Goal: Information Seeking & Learning: Learn about a topic

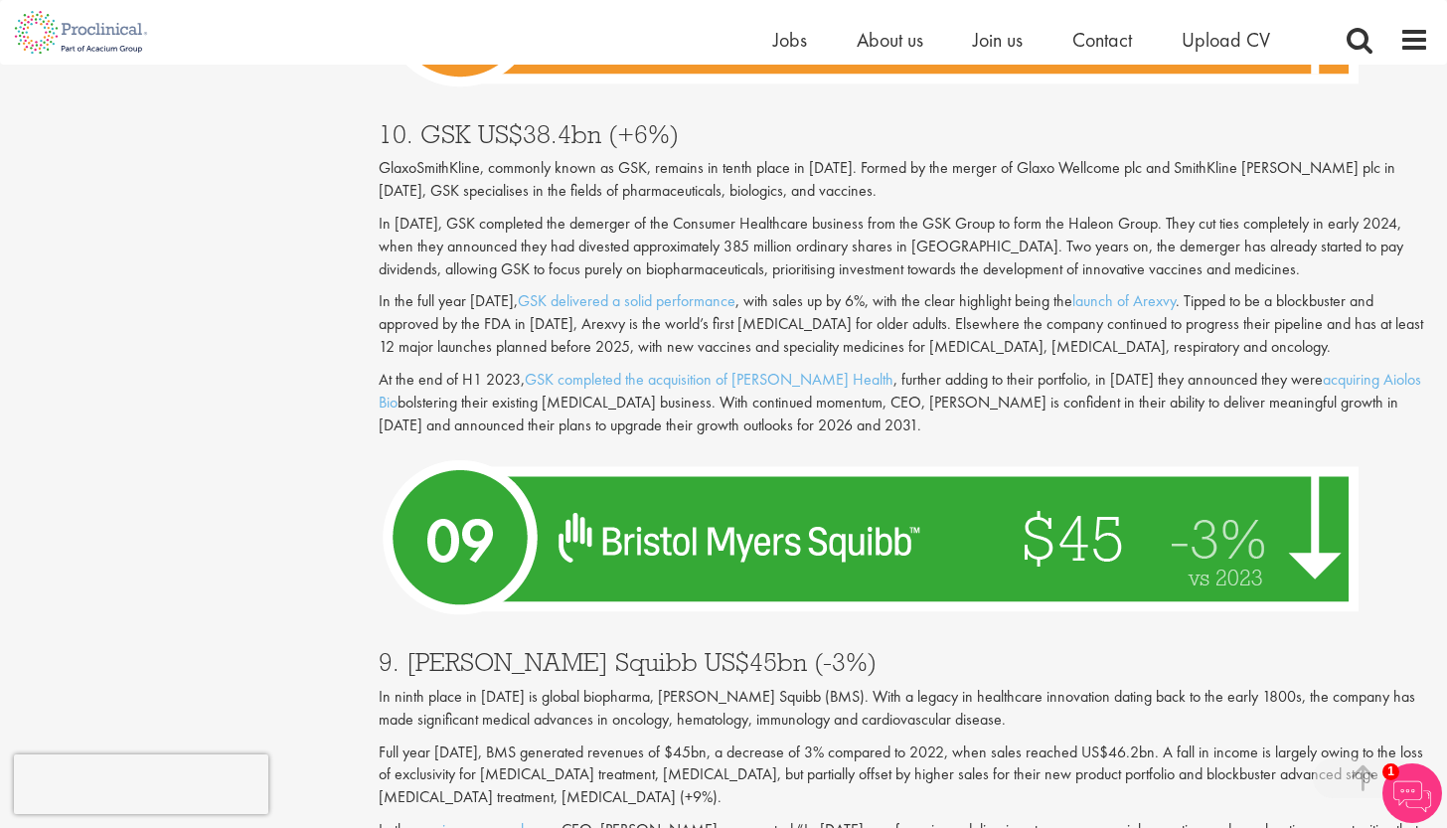
scroll to position [2386, 0]
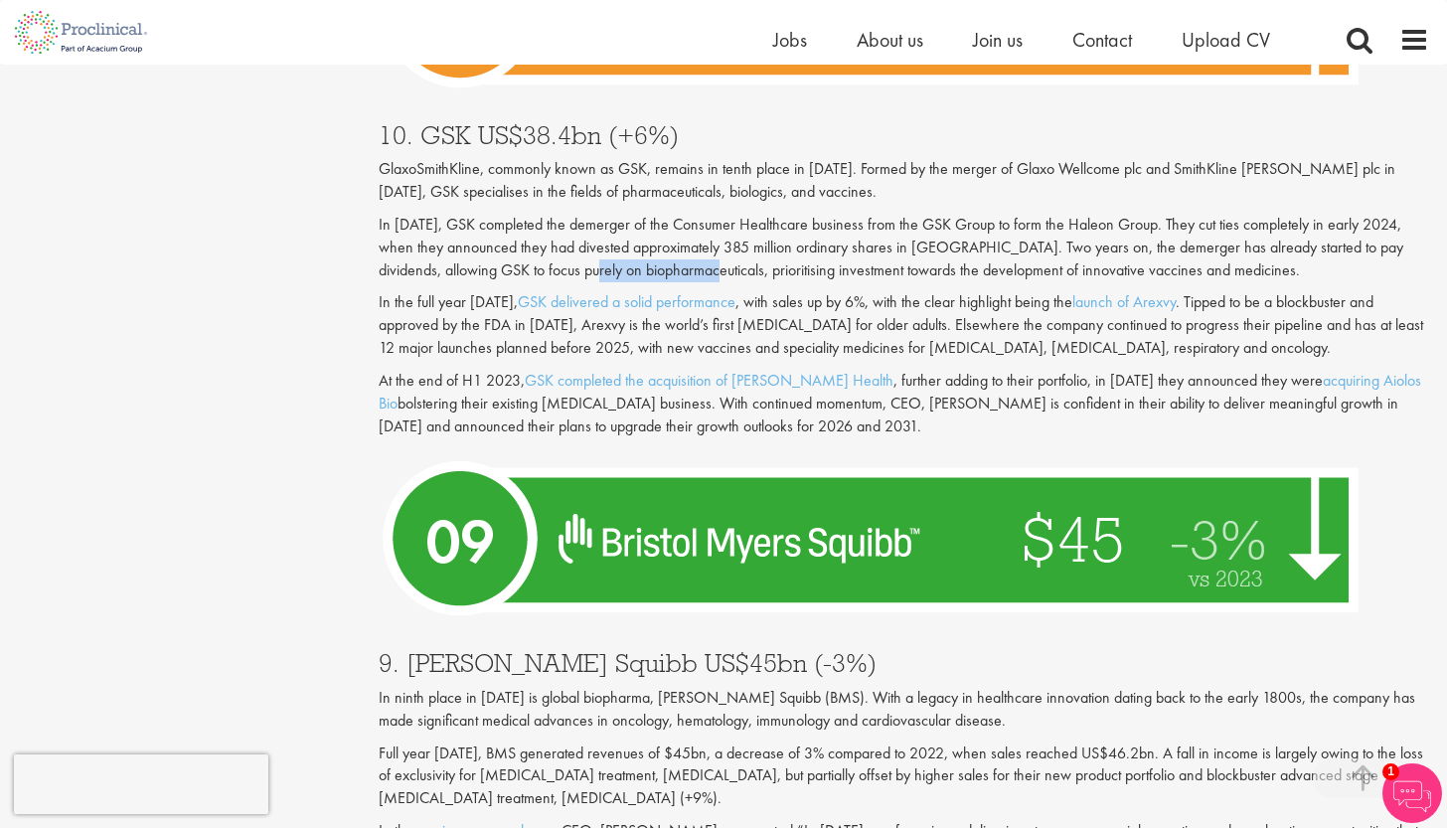
drag, startPoint x: 527, startPoint y: 225, endPoint x: 645, endPoint y: 221, distance: 118.3
click at [645, 221] on p "In July 2022, GSK completed the demerger of the Consumer Healthcare business fr…" at bounding box center [904, 248] width 1051 height 69
click at [789, 291] on p "In the full year 2023, GSK delivered a solid performance , with sales up by 6%,…" at bounding box center [904, 325] width 1051 height 69
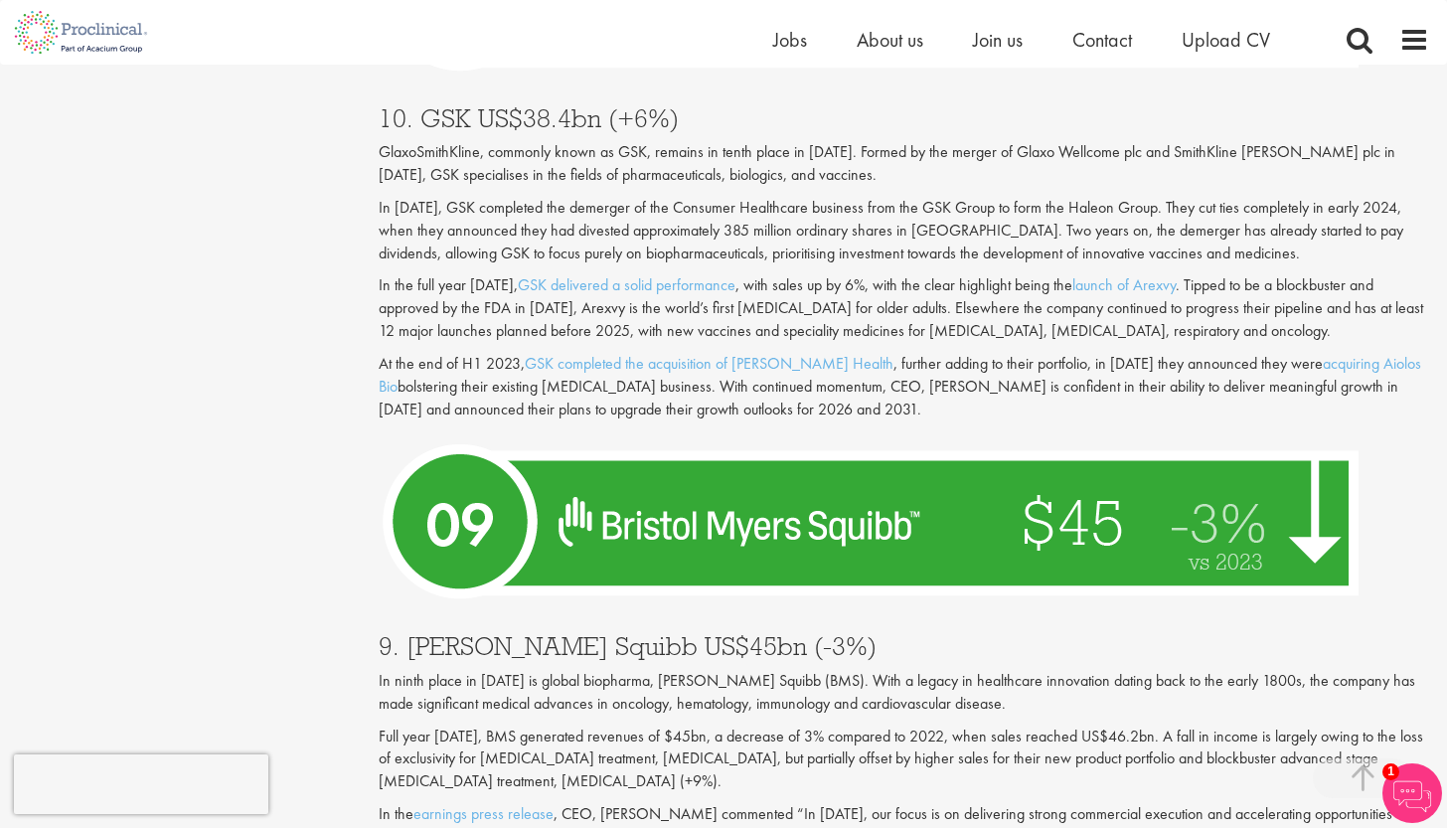
scroll to position [2411, 0]
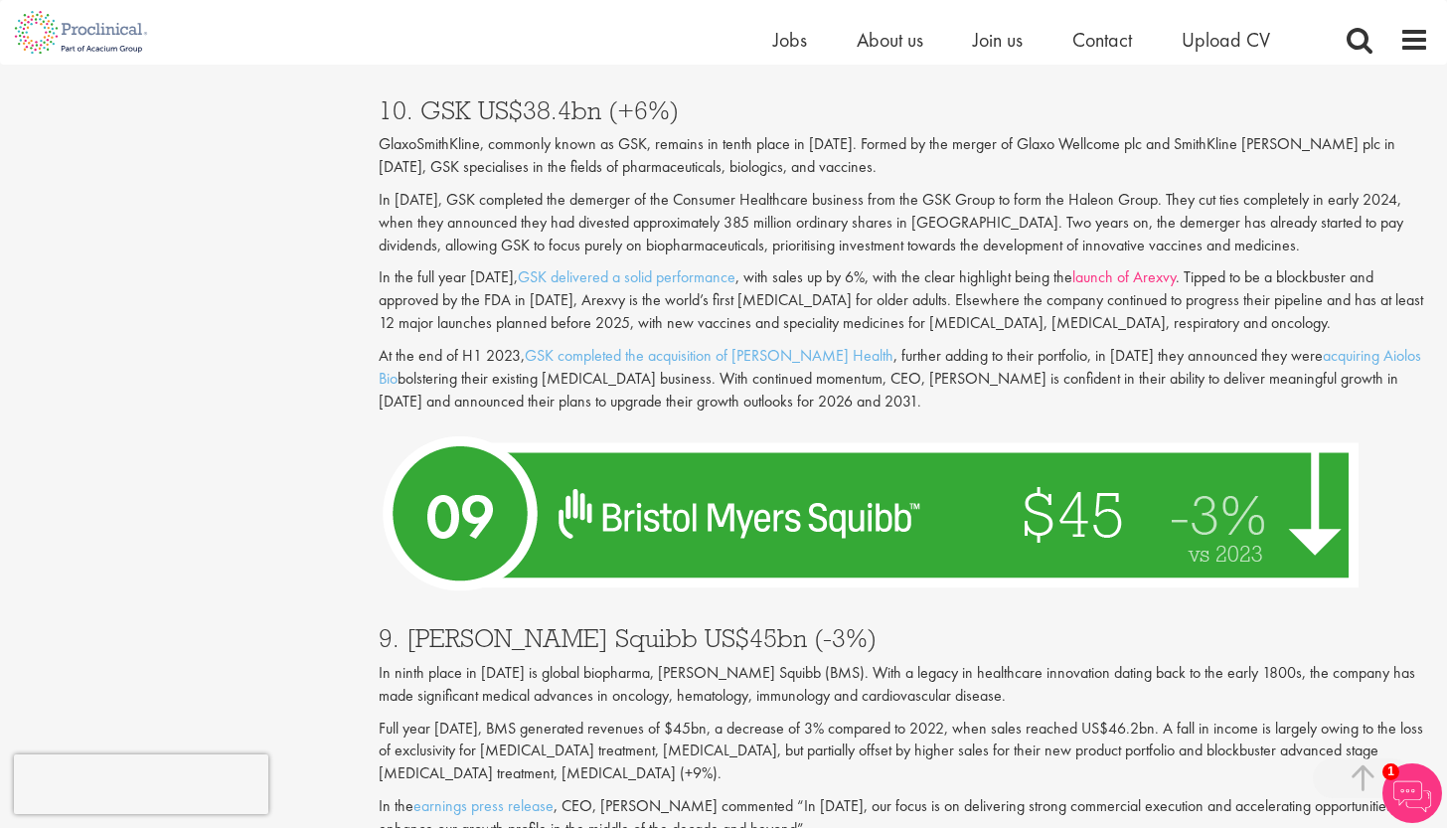
click at [1152, 266] on link "launch of Arexvy" at bounding box center [1123, 276] width 103 height 21
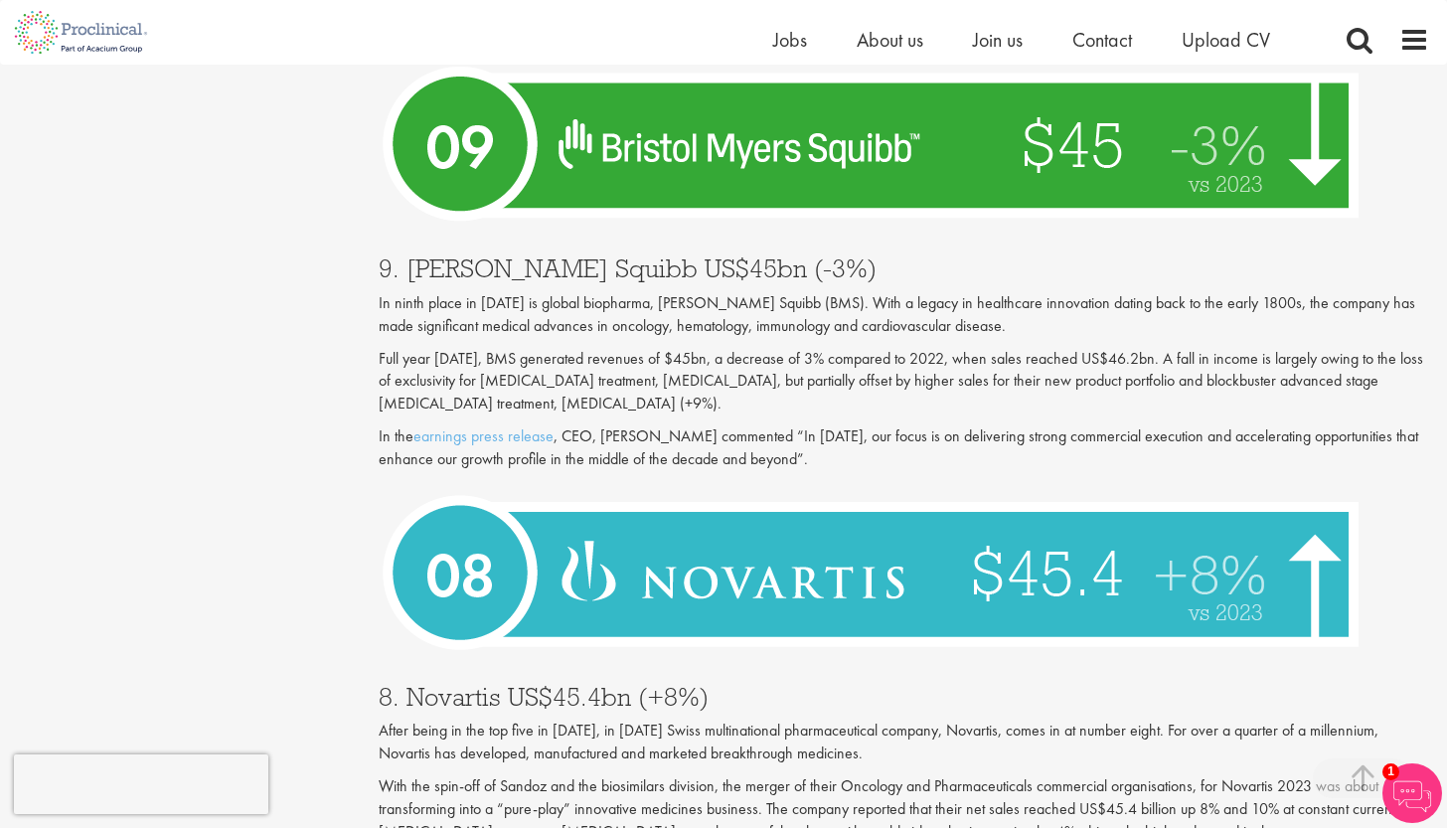
scroll to position [2776, 0]
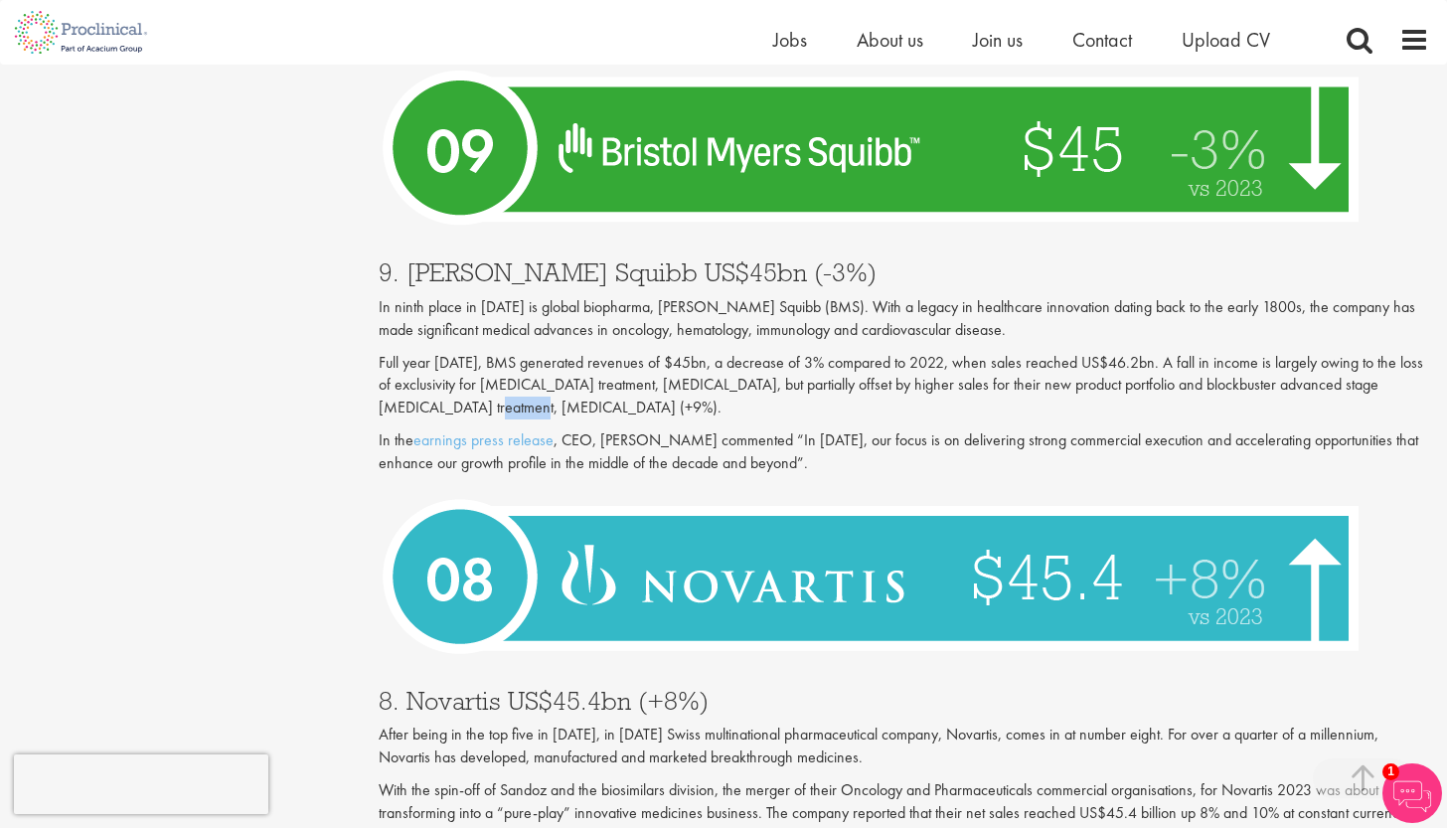
drag, startPoint x: 444, startPoint y: 353, endPoint x: 491, endPoint y: 354, distance: 46.7
click at [491, 354] on p "Full year 2023, BMS generated revenues of $45bn, a decrease of 3% compared to 2…" at bounding box center [904, 386] width 1051 height 69
click at [827, 429] on p "In the earnings press release , CEO, Christopher Boerner commented “In 2024, ou…" at bounding box center [904, 452] width 1051 height 46
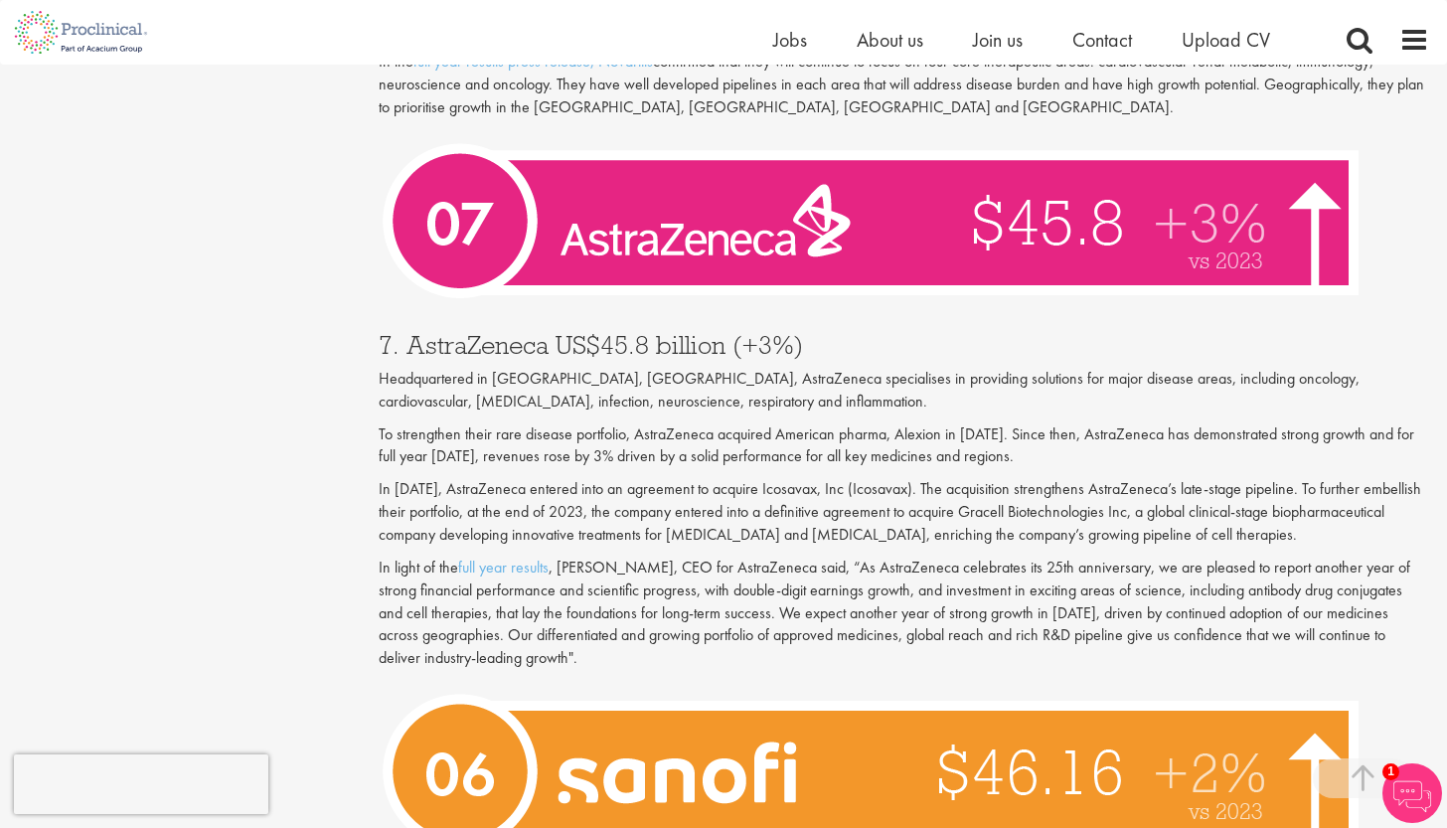
scroll to position [3628, 0]
drag, startPoint x: 381, startPoint y: 306, endPoint x: 457, endPoint y: 299, distance: 76.8
click at [457, 368] on p "Headquartered in [GEOGRAPHIC_DATA], [GEOGRAPHIC_DATA], AstraZeneca specialises …" at bounding box center [904, 391] width 1051 height 46
click at [705, 423] on p "To strengthen their rare disease portfolio, AstraZeneca acquired American pharm…" at bounding box center [904, 446] width 1051 height 46
click at [747, 680] on img at bounding box center [876, 771] width 995 height 183
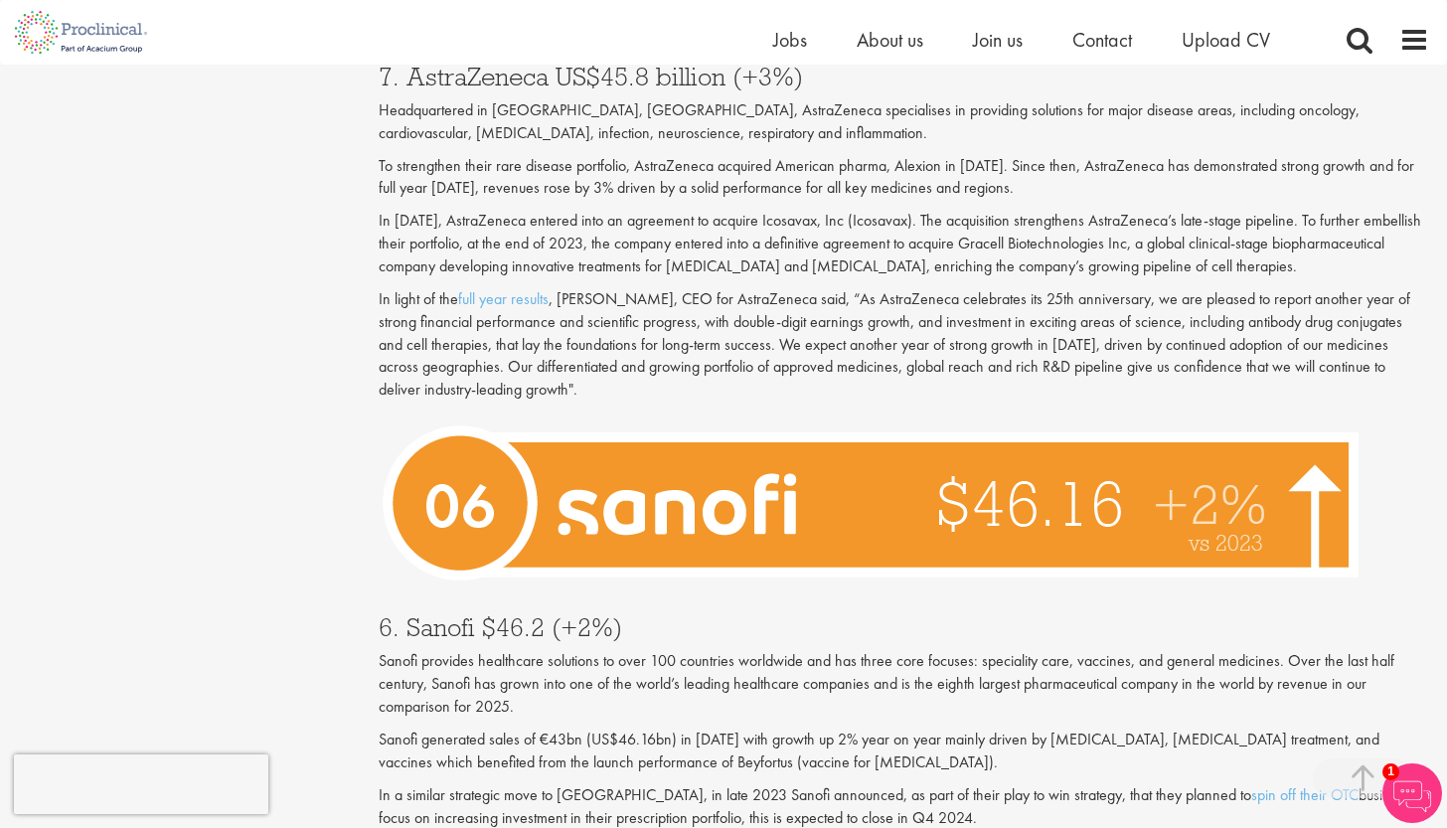
scroll to position [3897, 0]
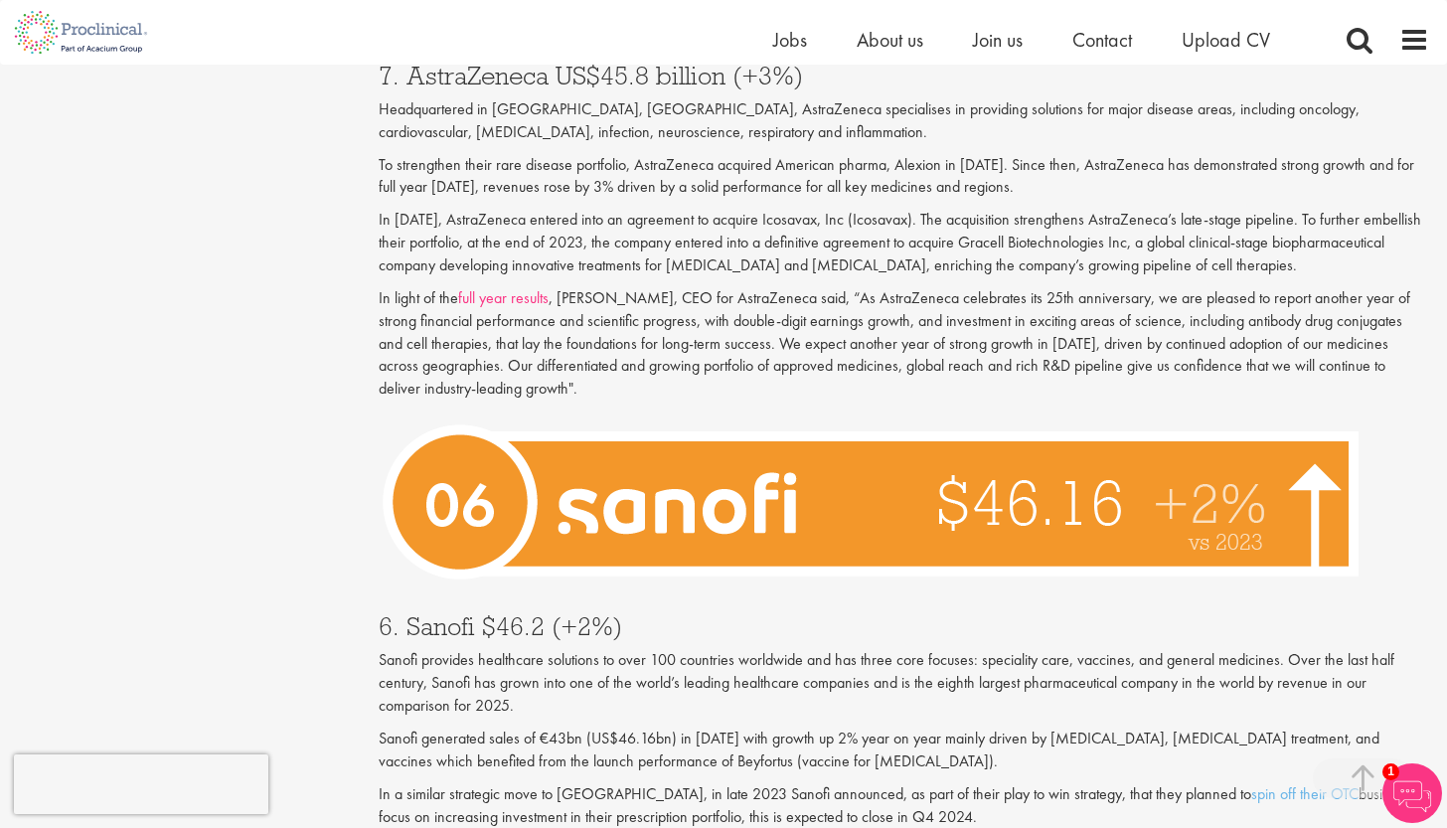
click at [504, 287] on link "full year results" at bounding box center [503, 297] width 90 height 21
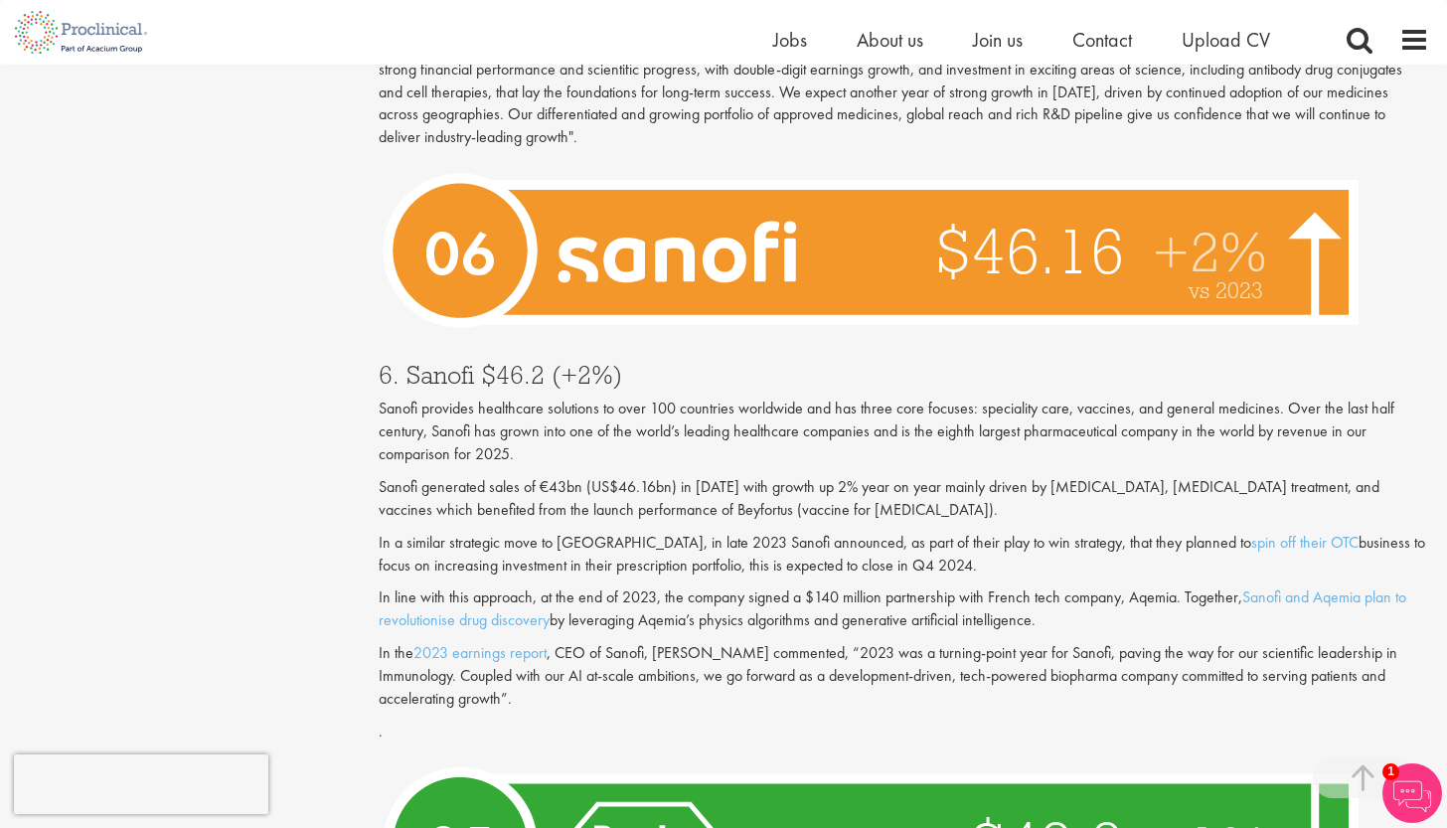
scroll to position [4150, 0]
click at [908, 208] on img at bounding box center [876, 249] width 995 height 183
click at [1013, 396] on p "Sanofi provides healthcare solutions to over 100 countries worldwide and has th…" at bounding box center [904, 430] width 1051 height 69
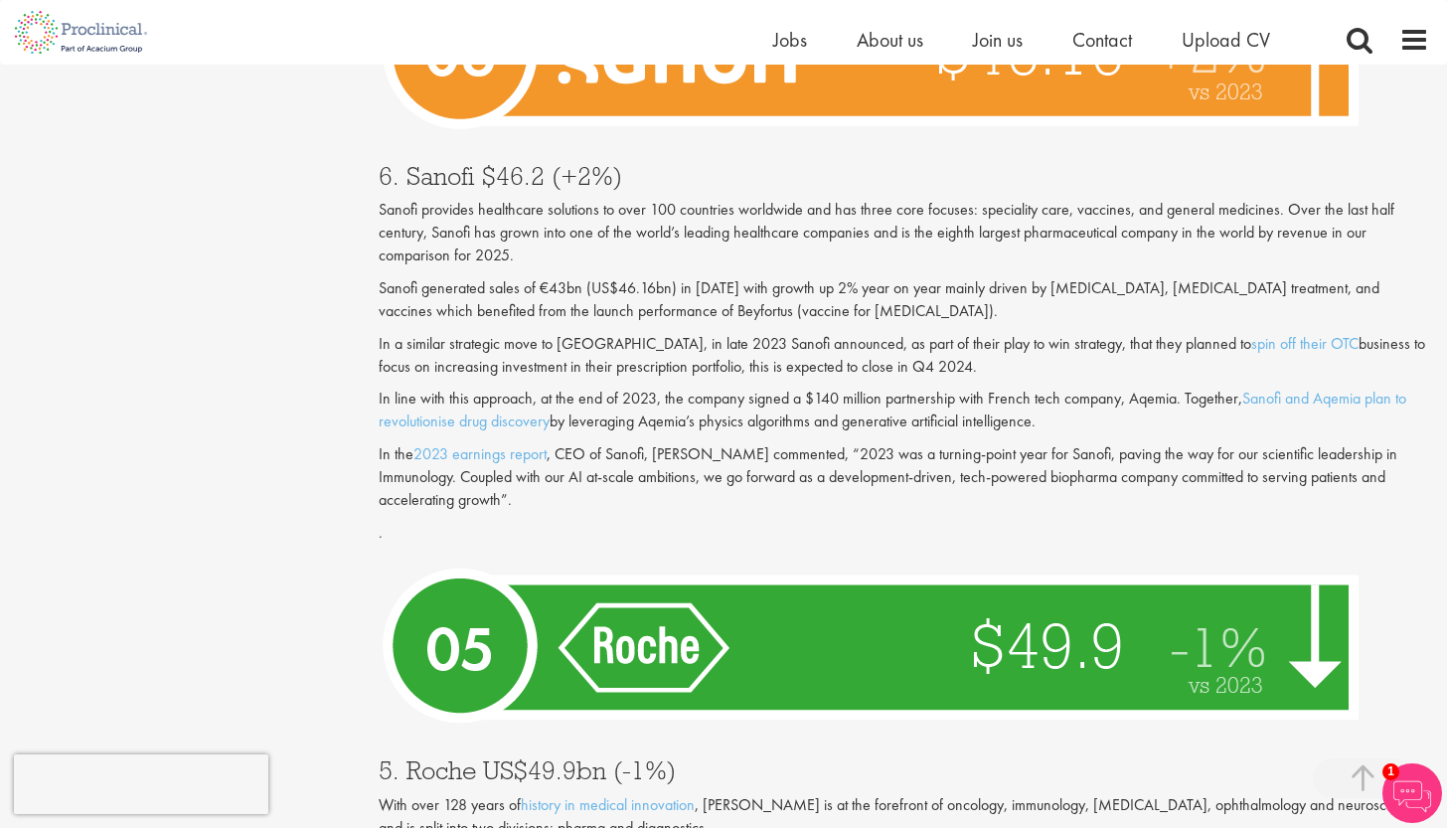
scroll to position [4348, 0]
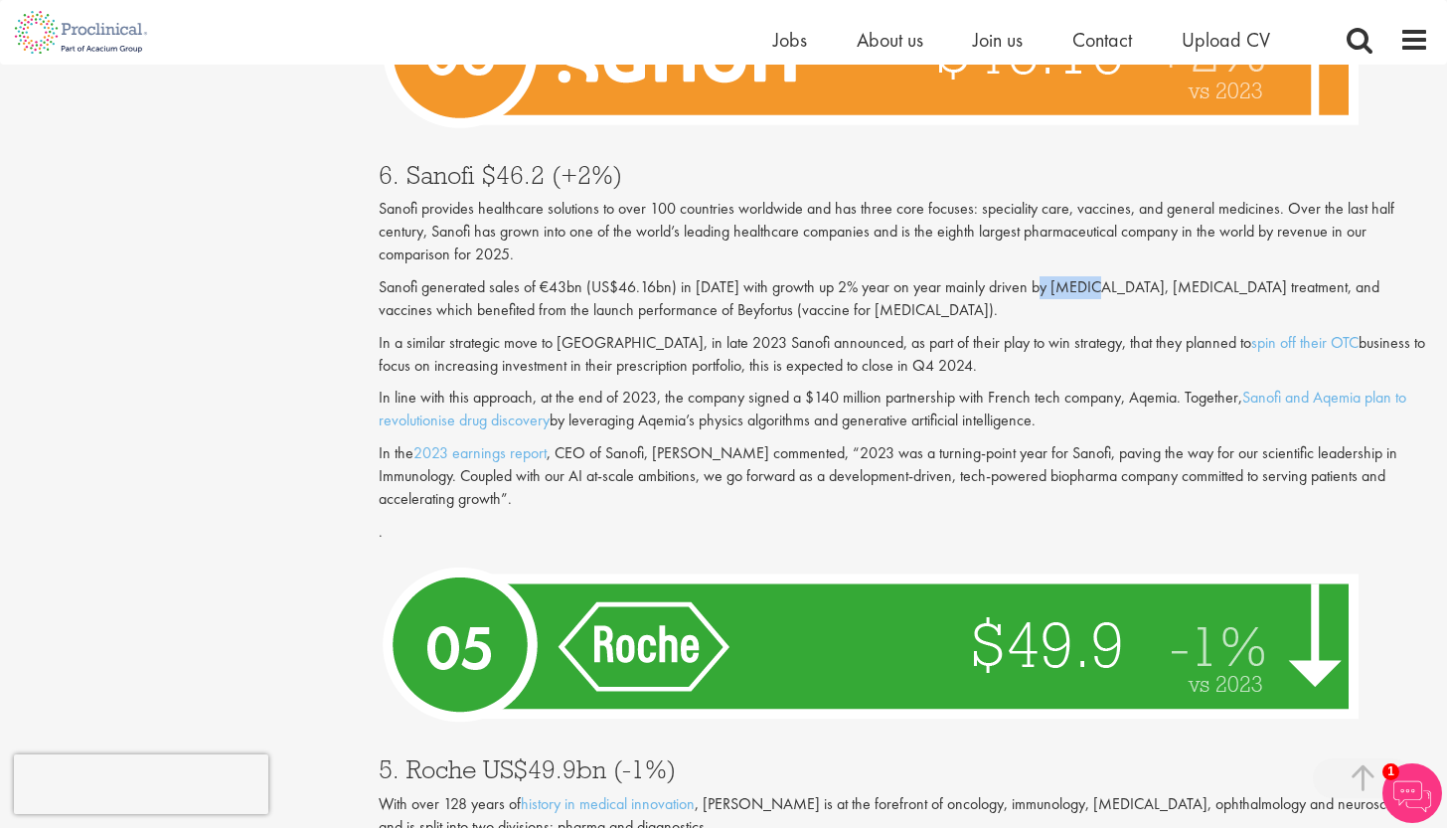
drag, startPoint x: 1039, startPoint y: 183, endPoint x: 1095, endPoint y: 178, distance: 55.9
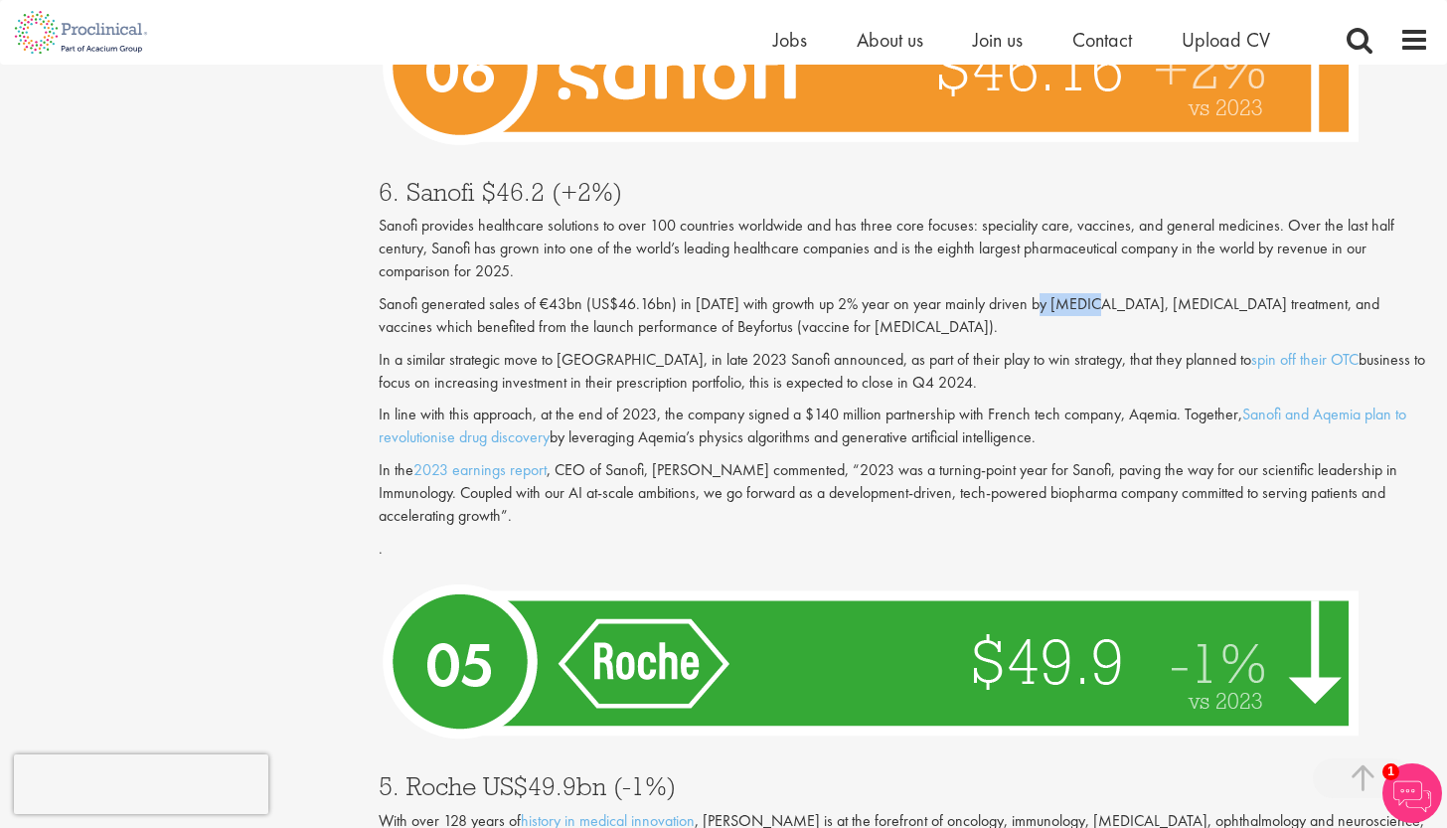
scroll to position [4332, 0]
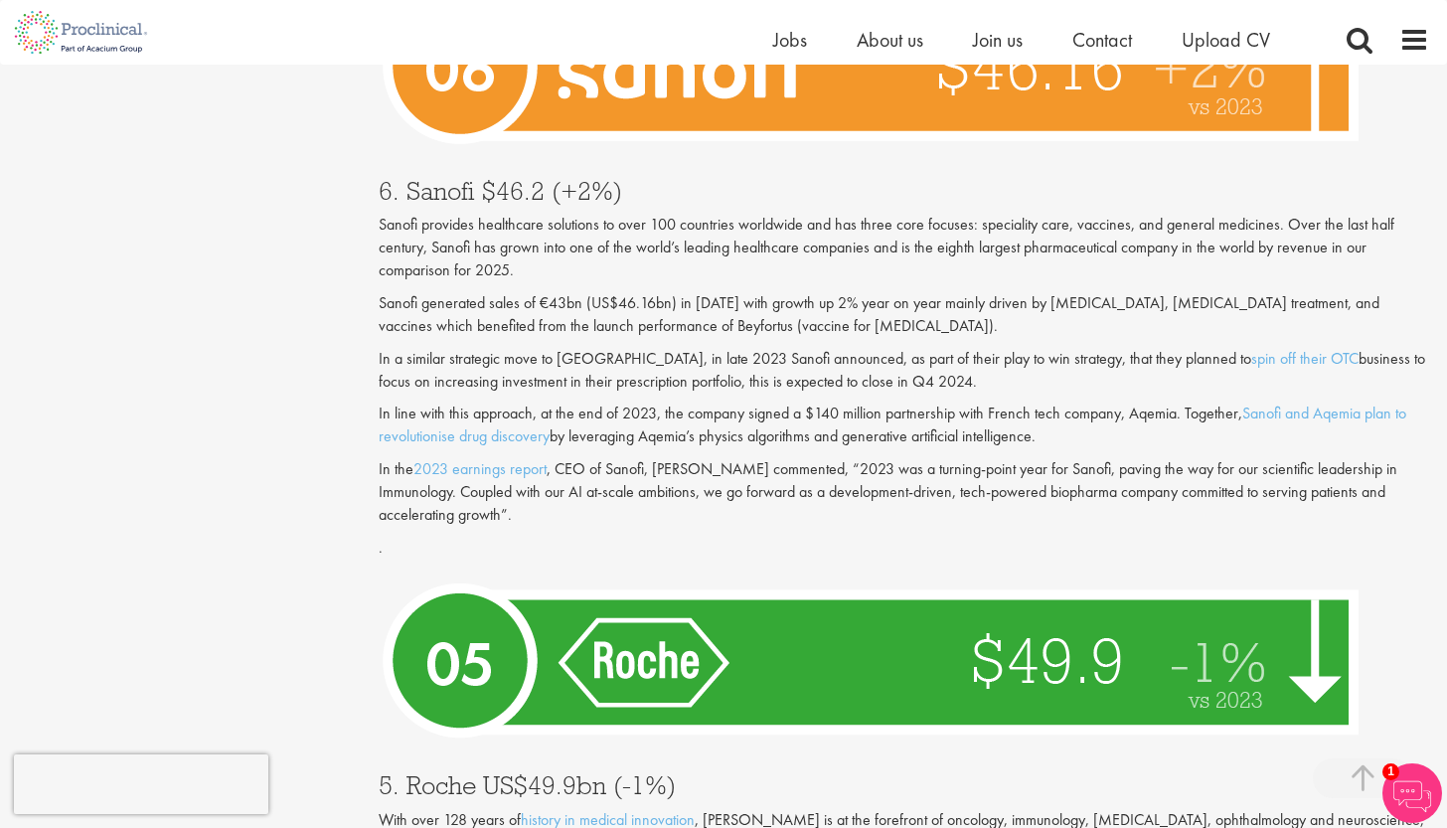
click at [595, 402] on p "In line with this approach, at the end of 2023, the company signed a $140 milli…" at bounding box center [904, 425] width 1051 height 46
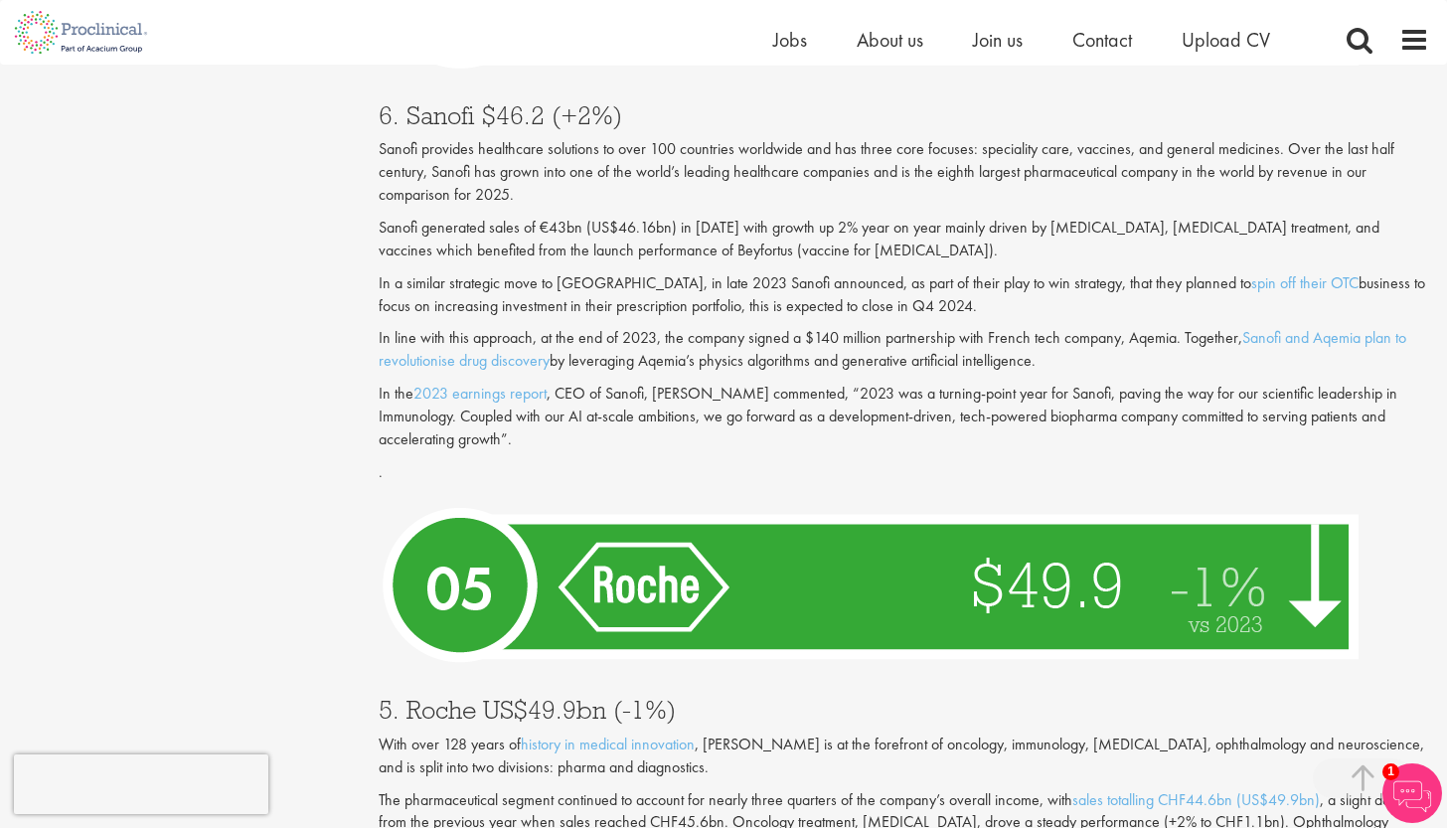
scroll to position [4410, 0]
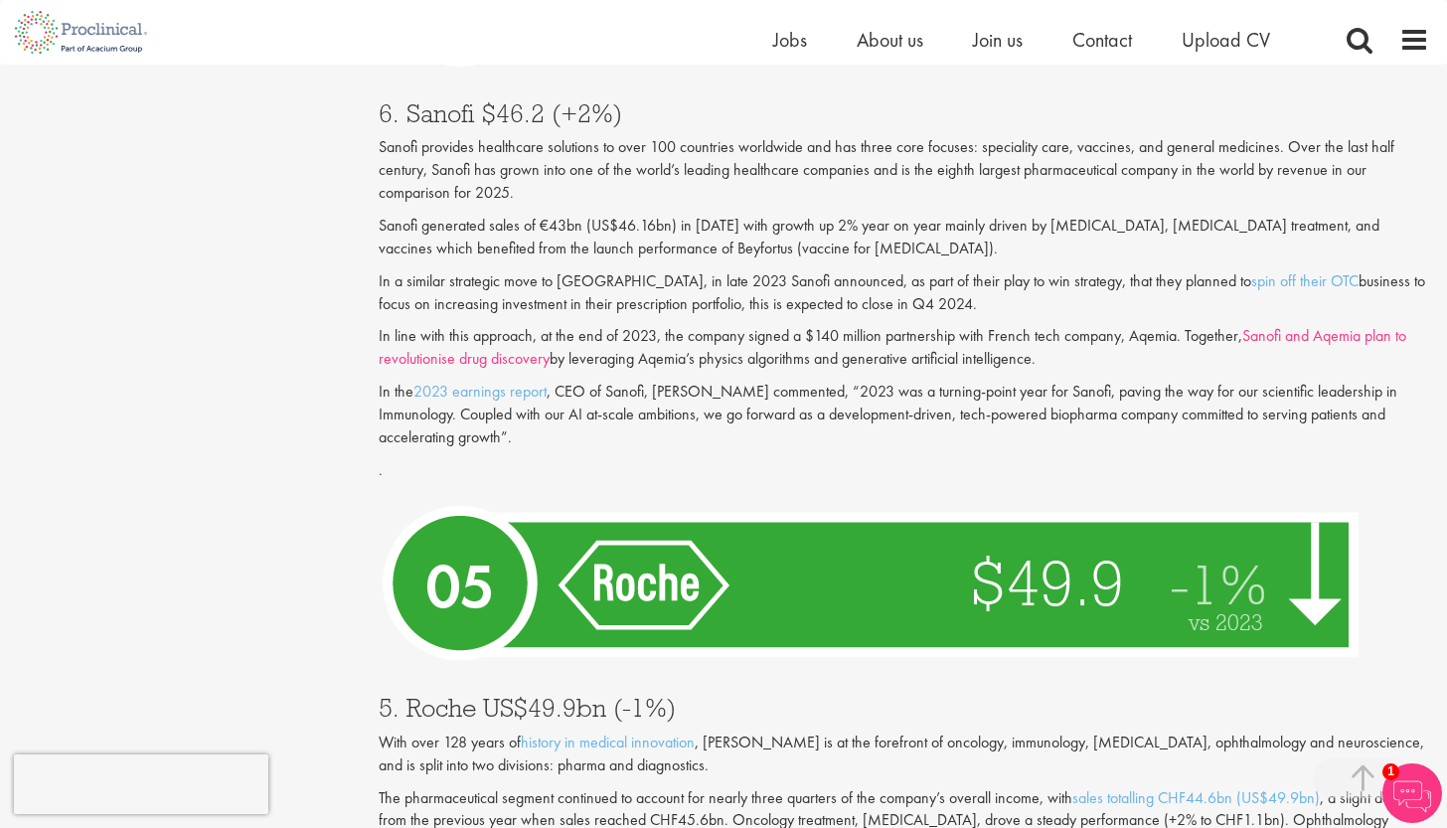
click at [1336, 325] on link "Sanofi and Aqemia plan to revolutionise drug discovery" at bounding box center [892, 347] width 1027 height 44
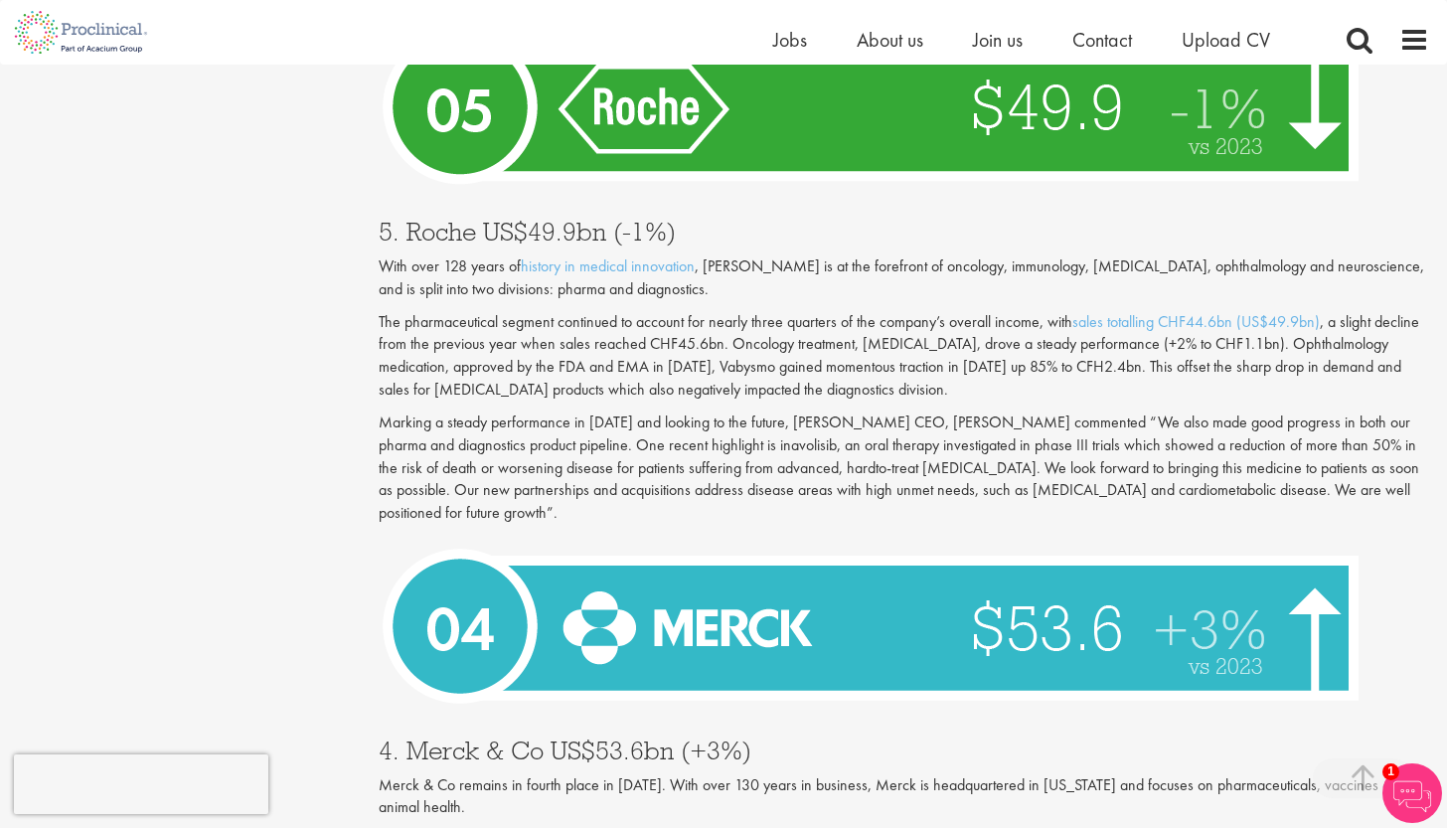
scroll to position [4889, 0]
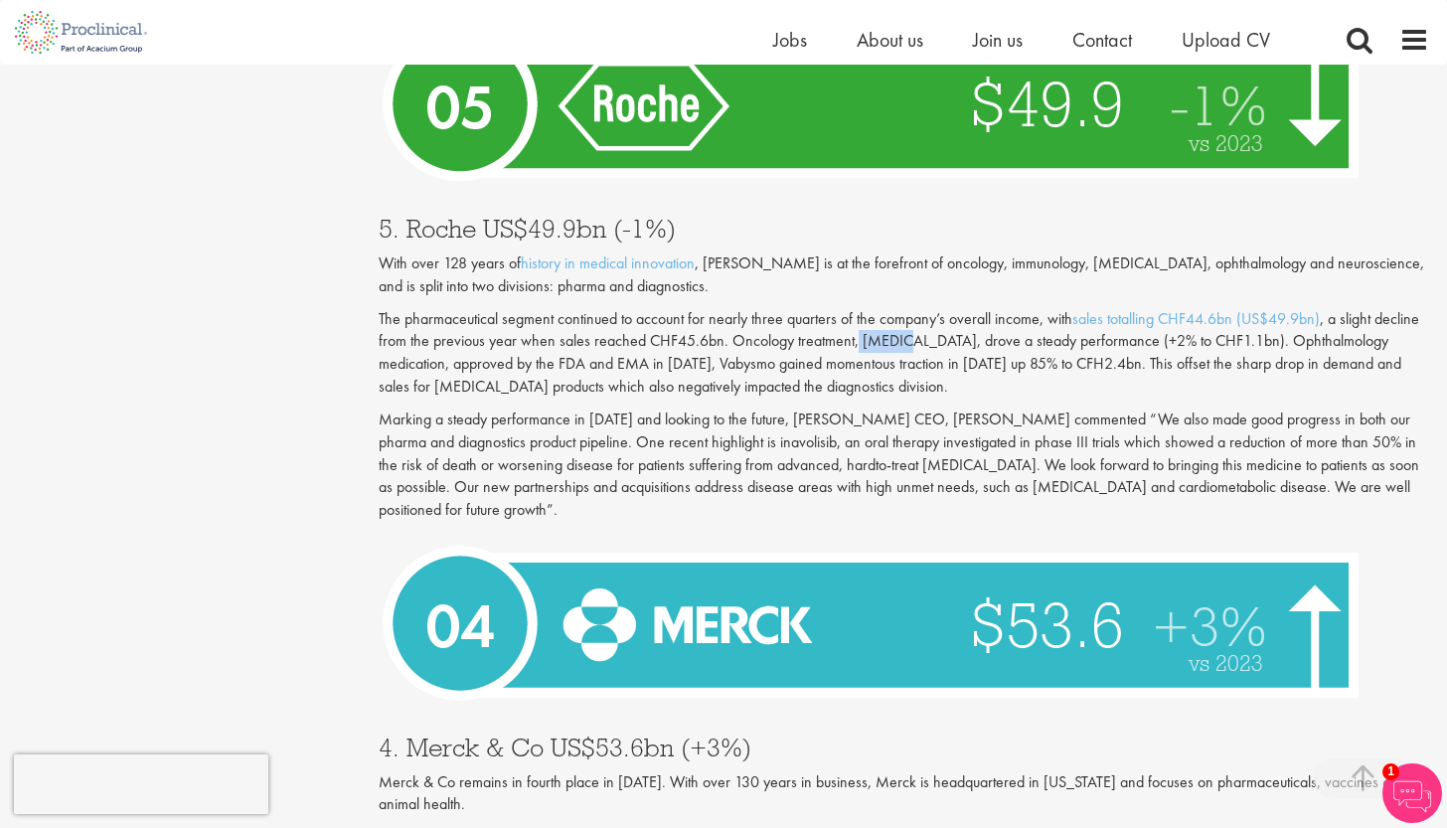
drag, startPoint x: 854, startPoint y: 230, endPoint x: 899, endPoint y: 225, distance: 46.0
click at [899, 308] on p "The pharmaceutical segment continued to account for nearly three quarters of th…" at bounding box center [904, 353] width 1051 height 90
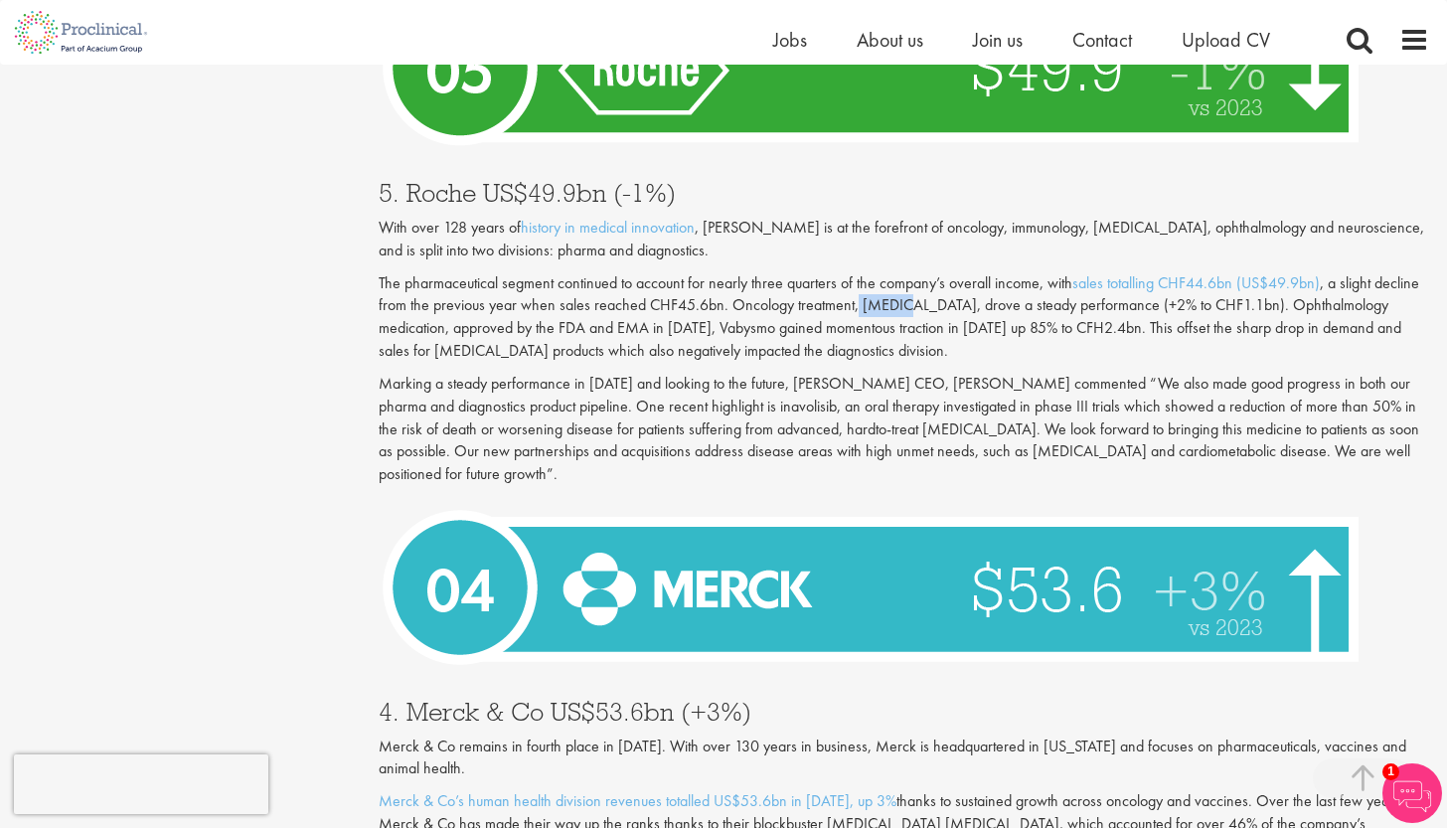
scroll to position [4927, 0]
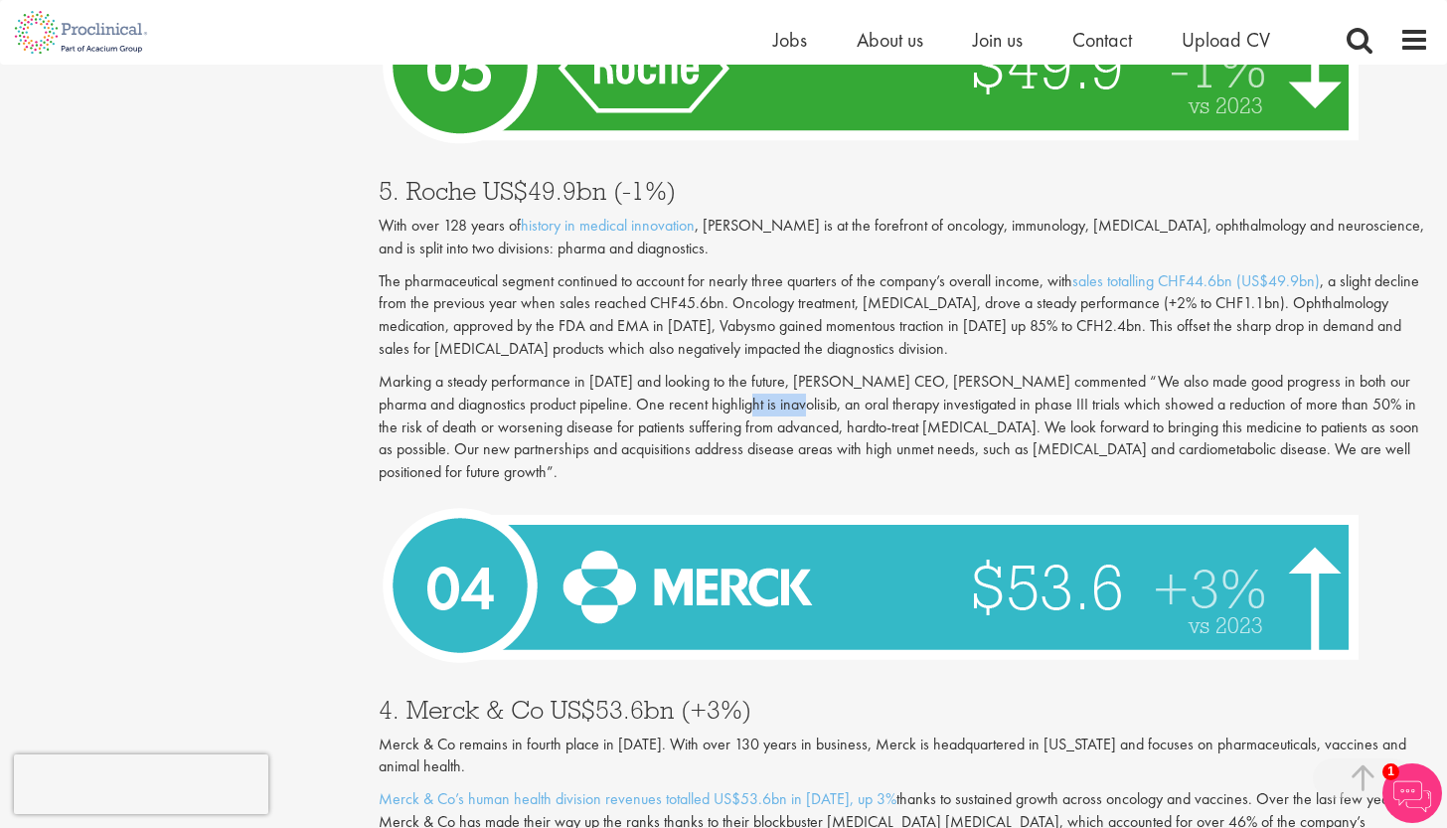
drag, startPoint x: 701, startPoint y: 290, endPoint x: 759, endPoint y: 287, distance: 58.7
click at [759, 371] on p "Marking a steady performance in 2023 and looking to the future, Roche CEO, Thom…" at bounding box center [904, 427] width 1051 height 113
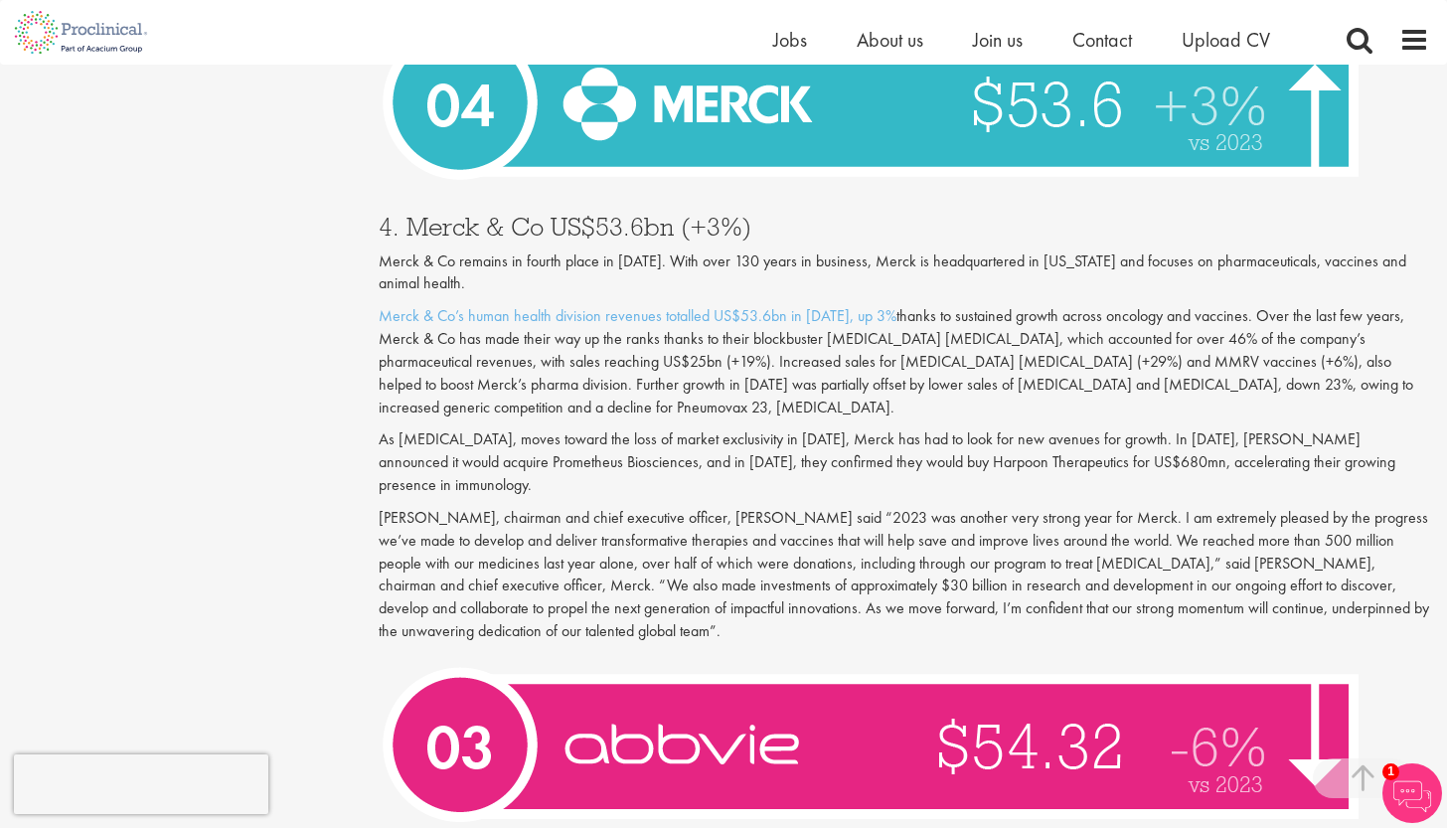
scroll to position [5417, 0]
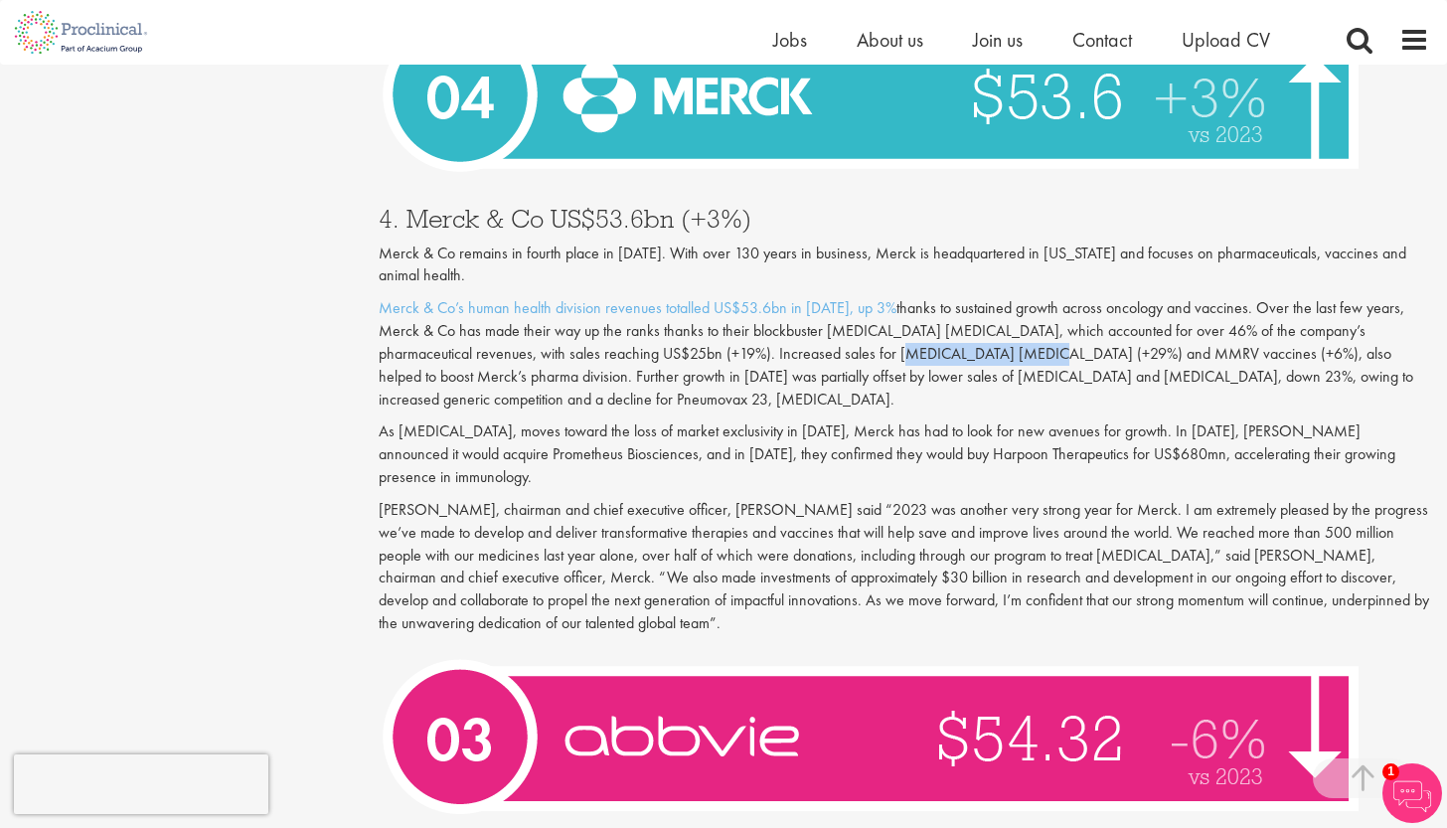
drag, startPoint x: 795, startPoint y: 222, endPoint x: 932, endPoint y: 233, distance: 137.6
click at [932, 297] on p "Merck & Co’s human health division revenues totalled US$53.6bn in 2023, up 3% t…" at bounding box center [904, 353] width 1051 height 113
copy p "Gardasil HPV vaccine"
drag, startPoint x: 1019, startPoint y: 226, endPoint x: 1120, endPoint y: 216, distance: 101.8
click at [1120, 297] on p "Merck & Co’s human health division revenues totalled US$53.6bn in 2023, up 3% t…" at bounding box center [904, 353] width 1051 height 113
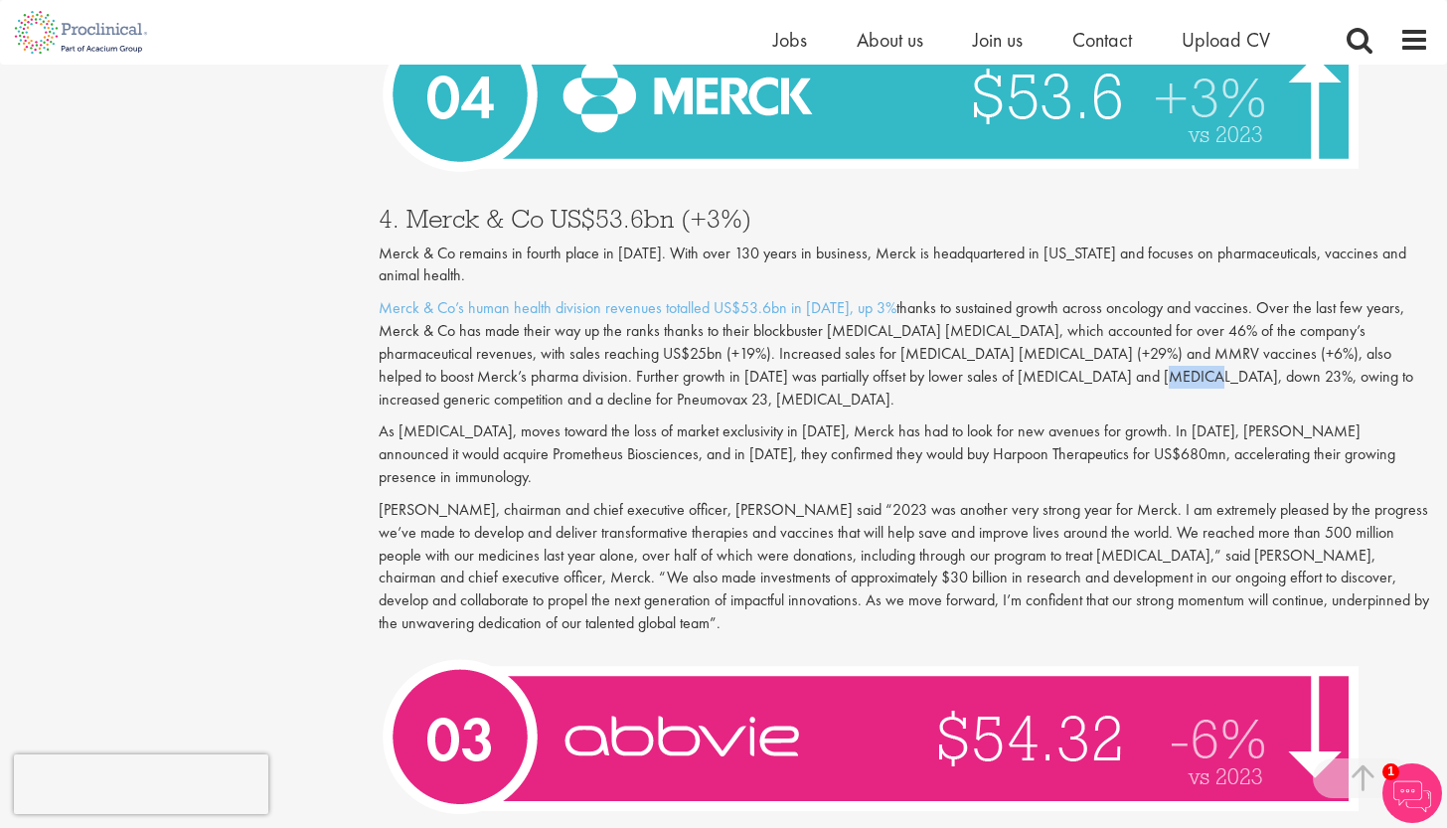
drag, startPoint x: 1013, startPoint y: 250, endPoint x: 1054, endPoint y: 250, distance: 41.7
click at [1054, 297] on p "Merck & Co’s human health division revenues totalled US$53.6bn in 2023, up 3% t…" at bounding box center [904, 353] width 1051 height 113
drag, startPoint x: 379, startPoint y: 269, endPoint x: 475, endPoint y: 265, distance: 96.5
click at [475, 297] on p "Merck & Co’s human health division revenues totalled US$53.6bn in 2023, up 3% t…" at bounding box center [904, 353] width 1051 height 113
click at [380, 281] on div "Merck & Co remains in fourth place in 2025. With over 130 years in business, Me…" at bounding box center [904, 365] width 1051 height 246
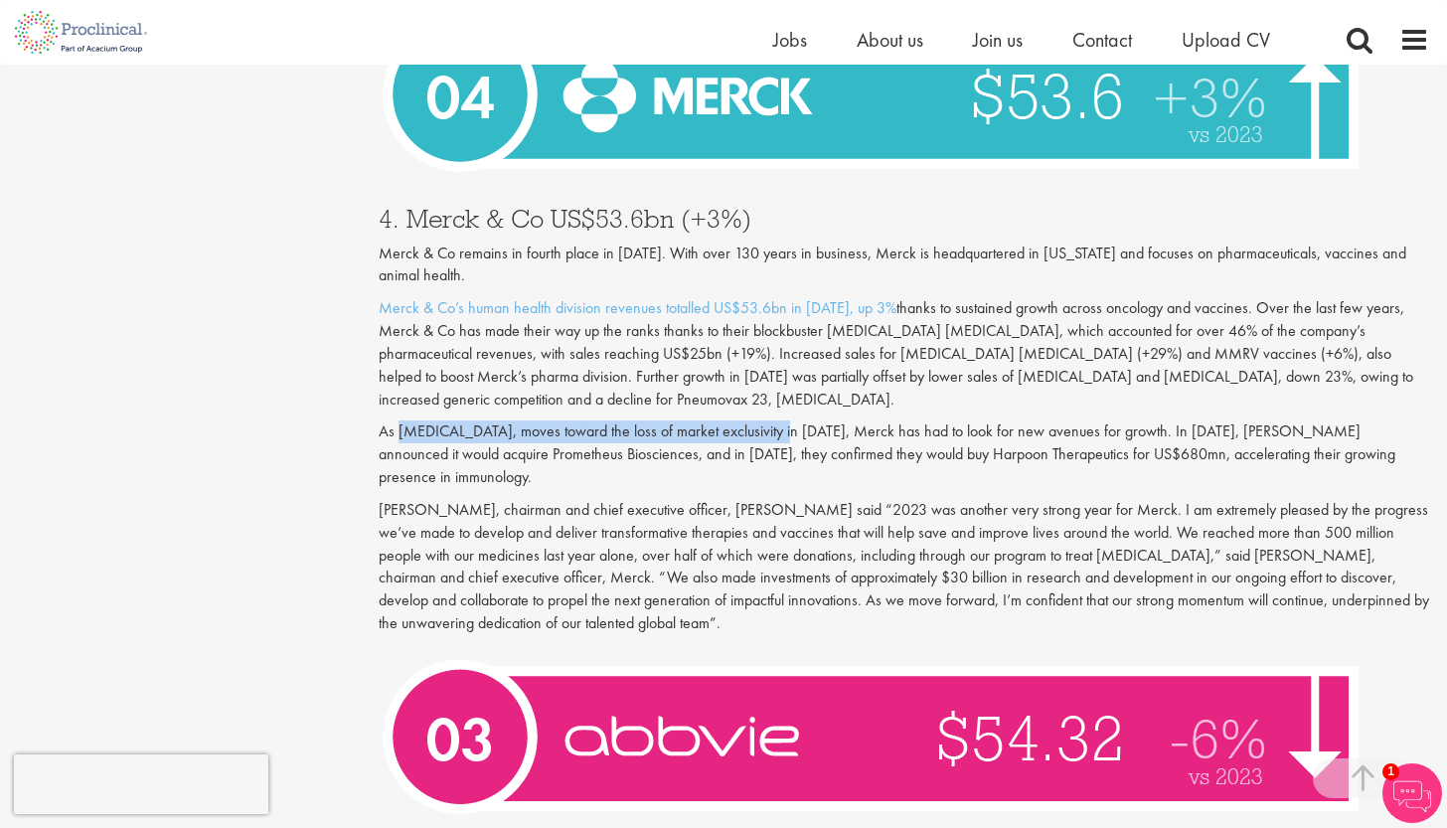
drag, startPoint x: 395, startPoint y: 309, endPoint x: 777, endPoint y: 300, distance: 381.7
click at [777, 420] on p "As Keytruda, moves toward the loss of market exclusivity in 2028, Merck has had…" at bounding box center [904, 454] width 1051 height 69
copy p "Keytruda, moves toward the loss of market exclusivity in 2028"
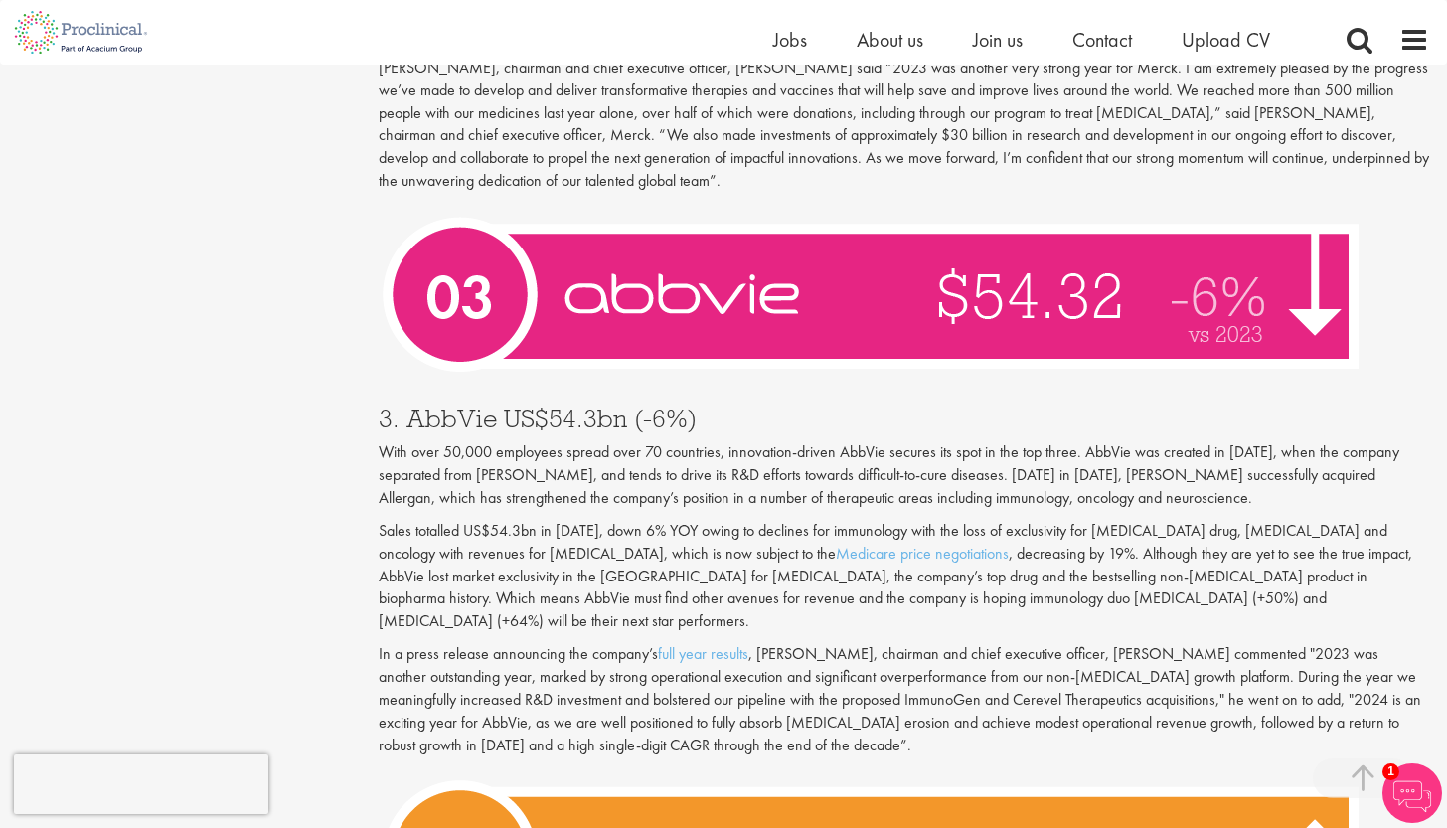
scroll to position [5855, 0]
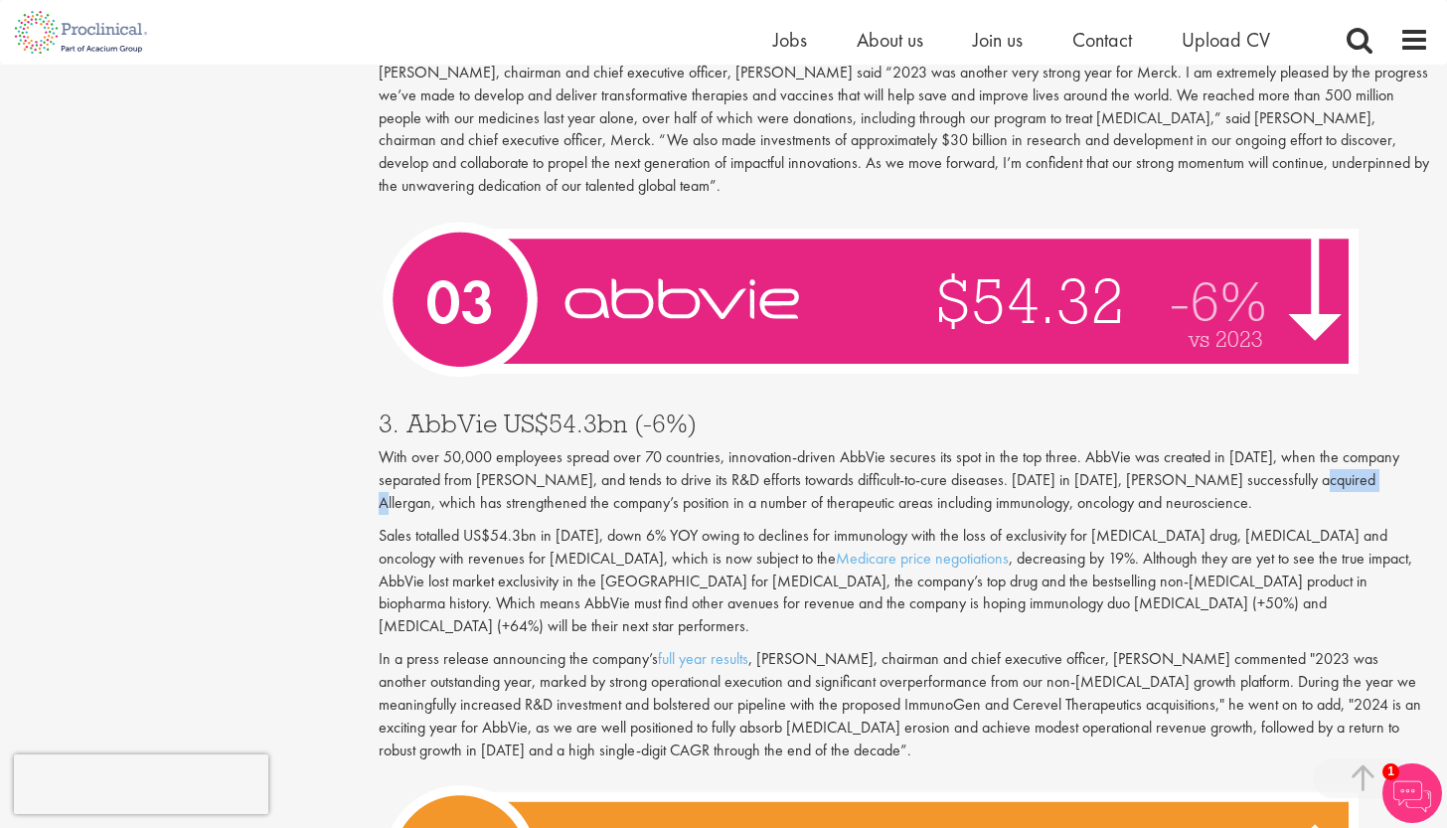
drag, startPoint x: 1285, startPoint y: 321, endPoint x: 1336, endPoint y: 320, distance: 51.7
click at [1336, 446] on p "With over 50,000 employees spread over 70 countries, innovation-driven AbbVie s…" at bounding box center [904, 480] width 1051 height 69
click at [1054, 525] on p "Sales totalled US$54.3bn in 2023, down 6% YOY owing to declines for immunology …" at bounding box center [904, 581] width 1051 height 113
drag, startPoint x: 1173, startPoint y: 377, endPoint x: 1307, endPoint y: 374, distance: 134.2
click at [1307, 525] on p "Sales totalled US$54.3bn in 2023, down 6% YOY owing to declines for immunology …" at bounding box center [904, 581] width 1051 height 113
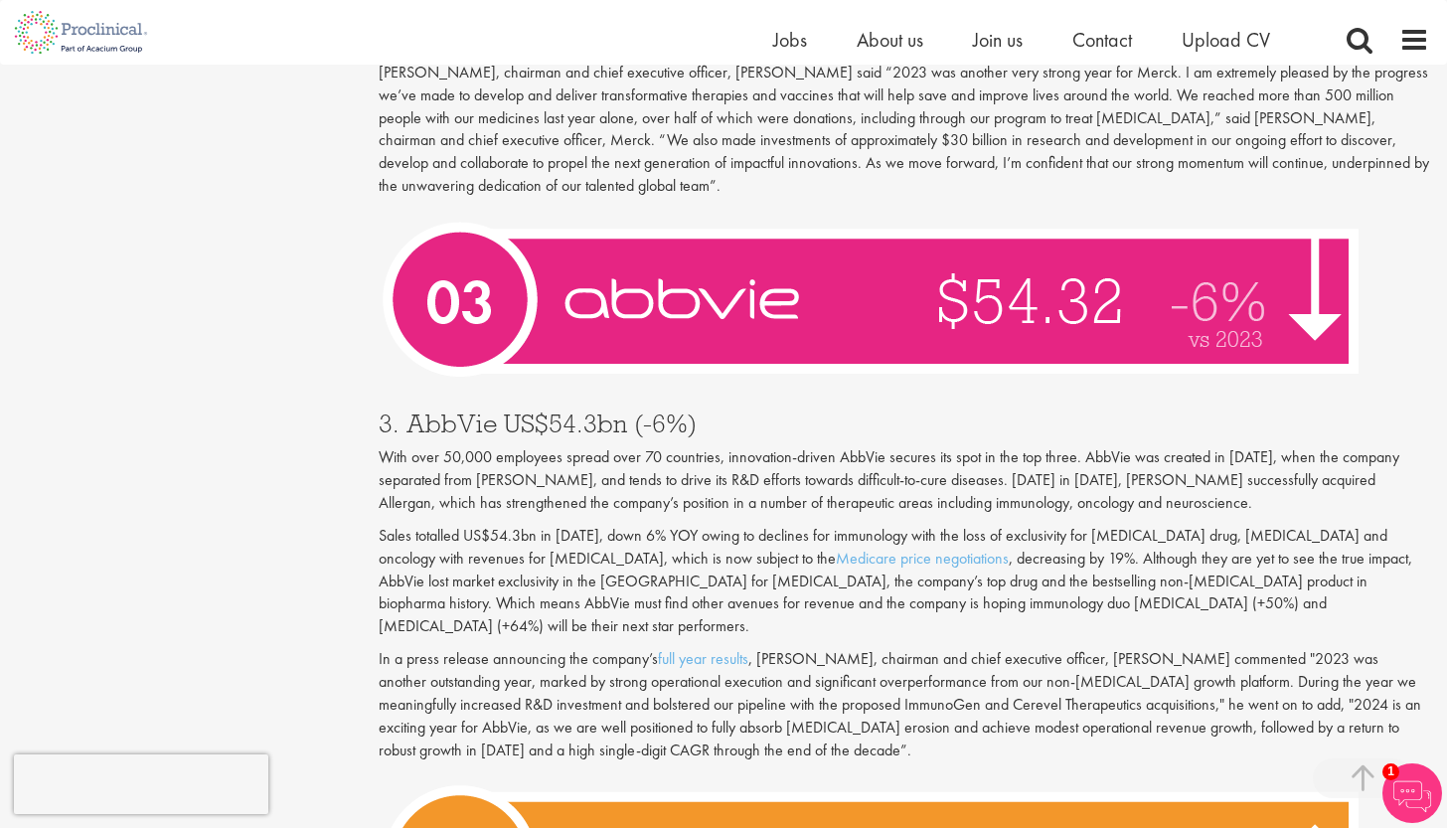
drag, startPoint x: 376, startPoint y: 394, endPoint x: 438, endPoint y: 392, distance: 62.6
drag, startPoint x: 605, startPoint y: 440, endPoint x: 649, endPoint y: 441, distance: 43.7
click at [649, 525] on p "Sales totalled US$54.3bn in 2023, down 6% YOY owing to declines for immunology …" at bounding box center [904, 581] width 1051 height 113
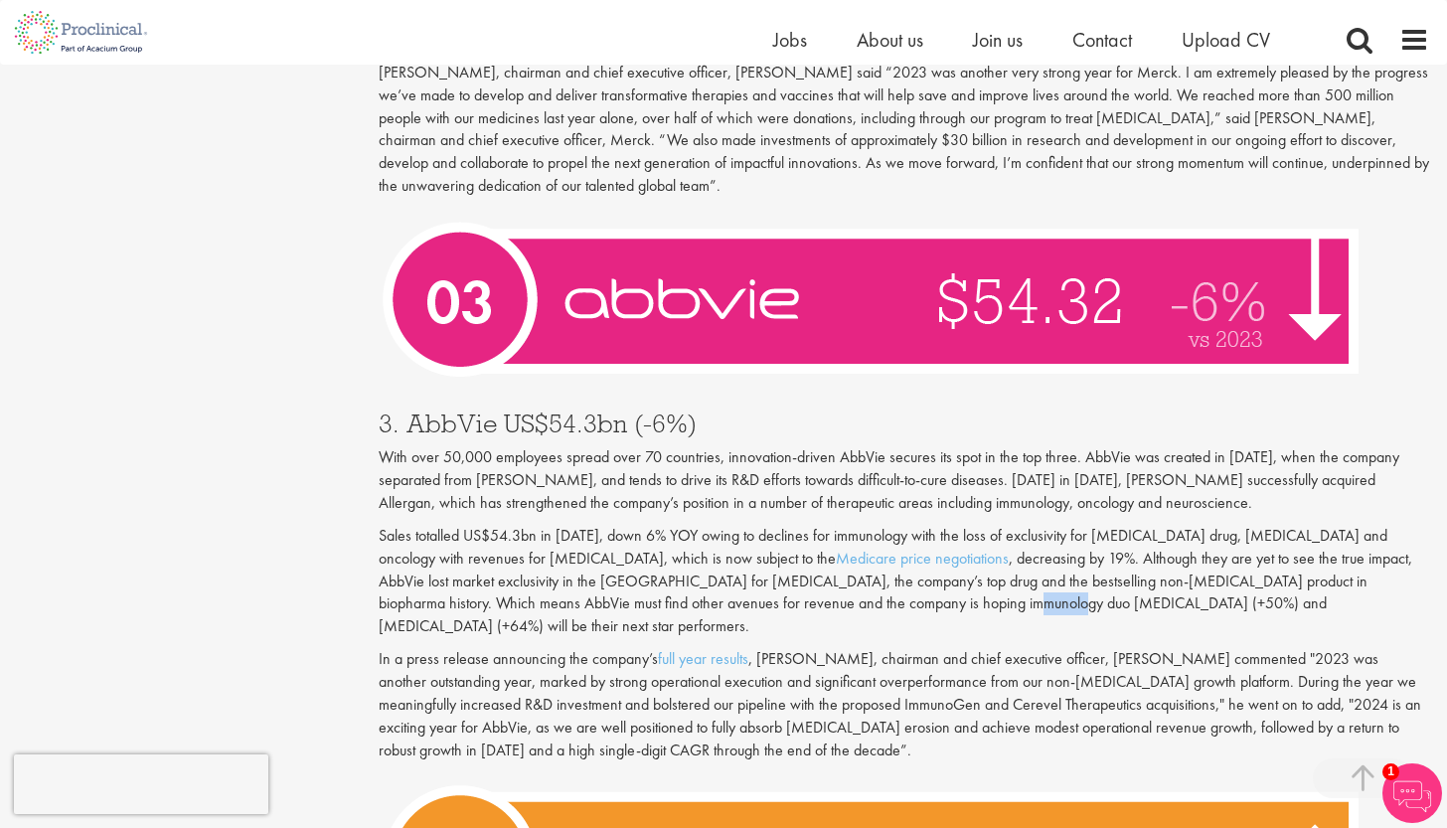
drag, startPoint x: 727, startPoint y: 442, endPoint x: 770, endPoint y: 442, distance: 42.7
click at [770, 525] on p "Sales totalled US$54.3bn in 2023, down 6% YOY owing to declines for immunology …" at bounding box center [904, 581] width 1051 height 113
click at [574, 410] on h3 "3. AbbVie US$54.3bn (-6%)" at bounding box center [904, 423] width 1051 height 26
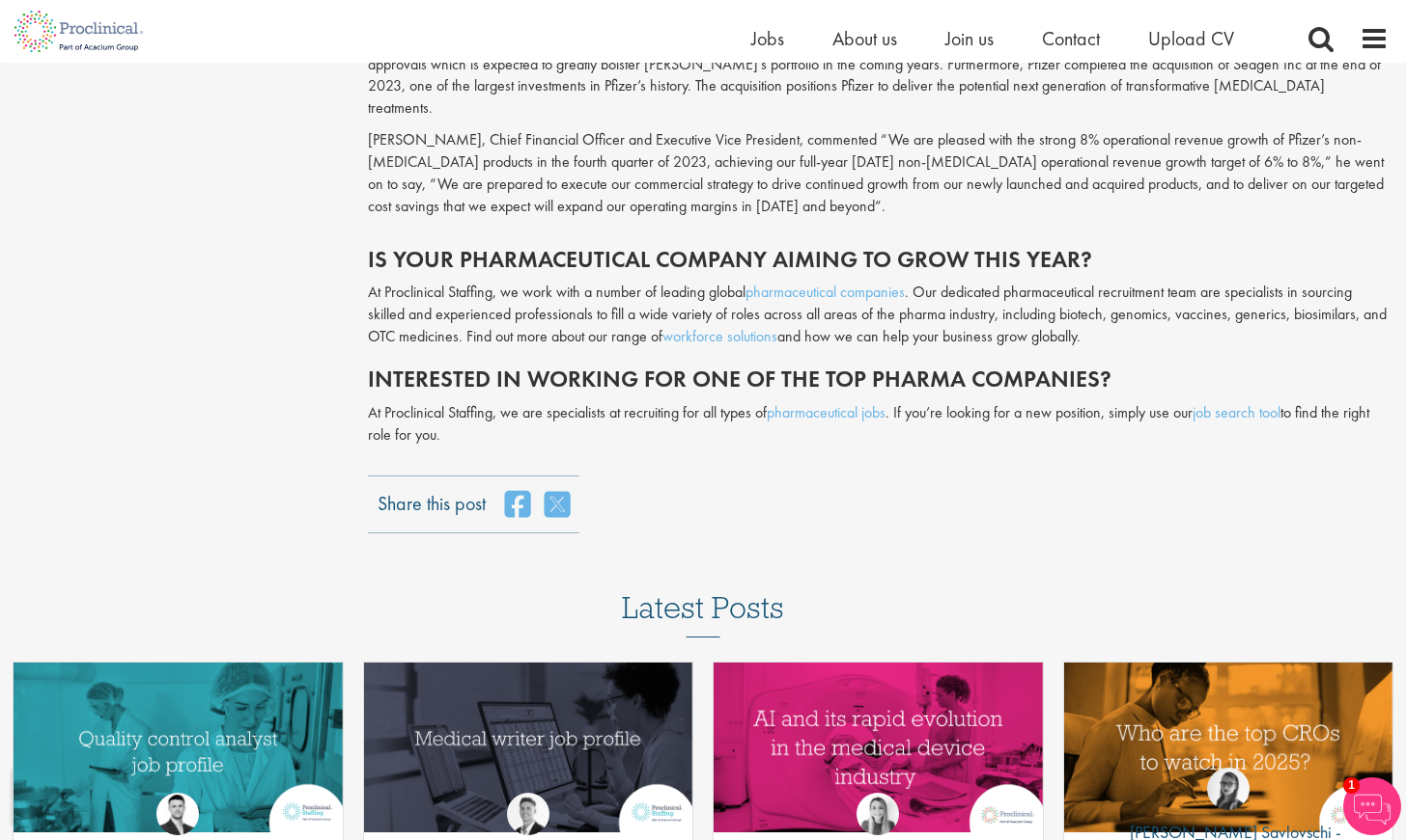
scroll to position [7245, 0]
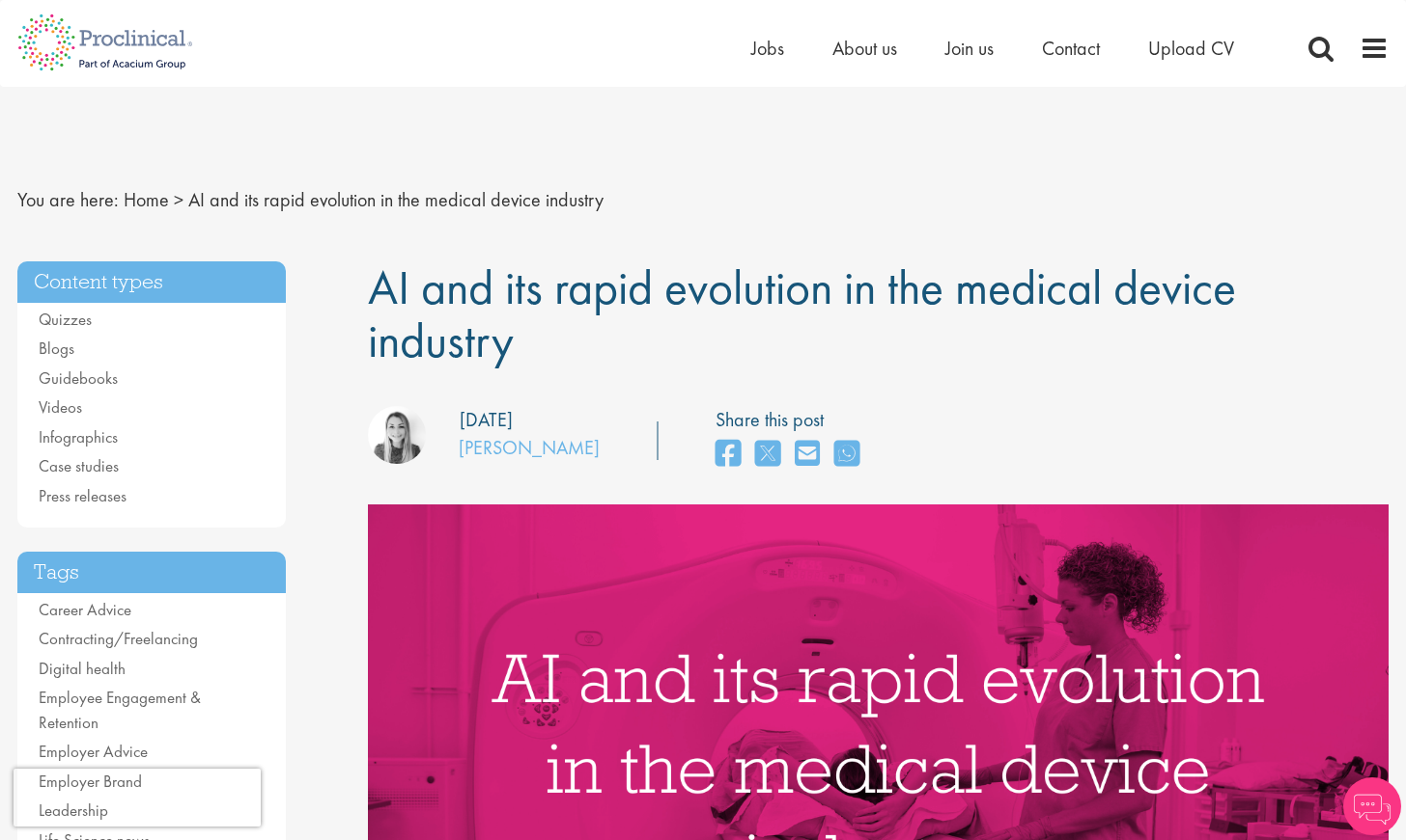
click at [40, 61] on img at bounding box center [105, 42] width 205 height 84
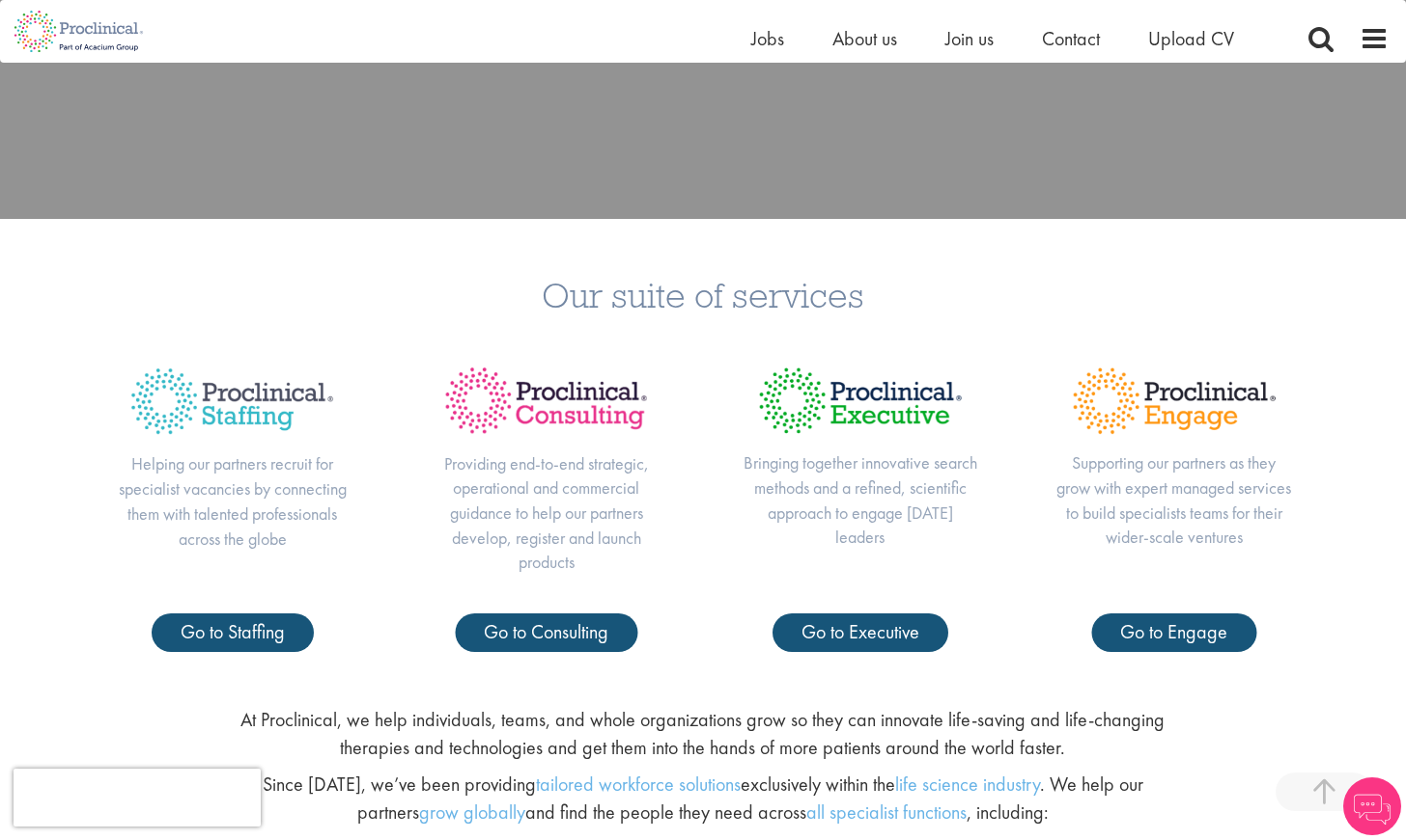
scroll to position [686, 0]
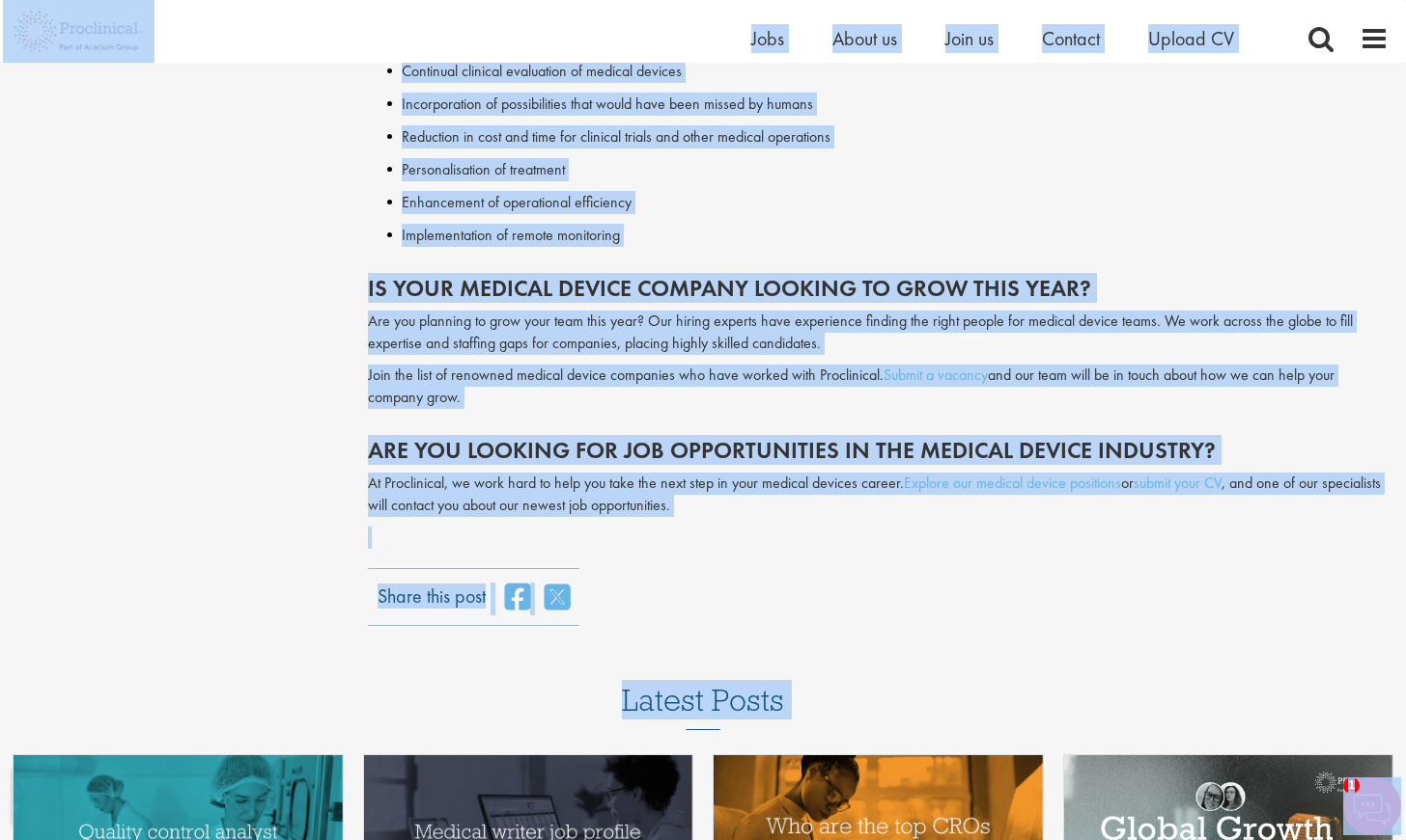
scroll to position [3173, 0]
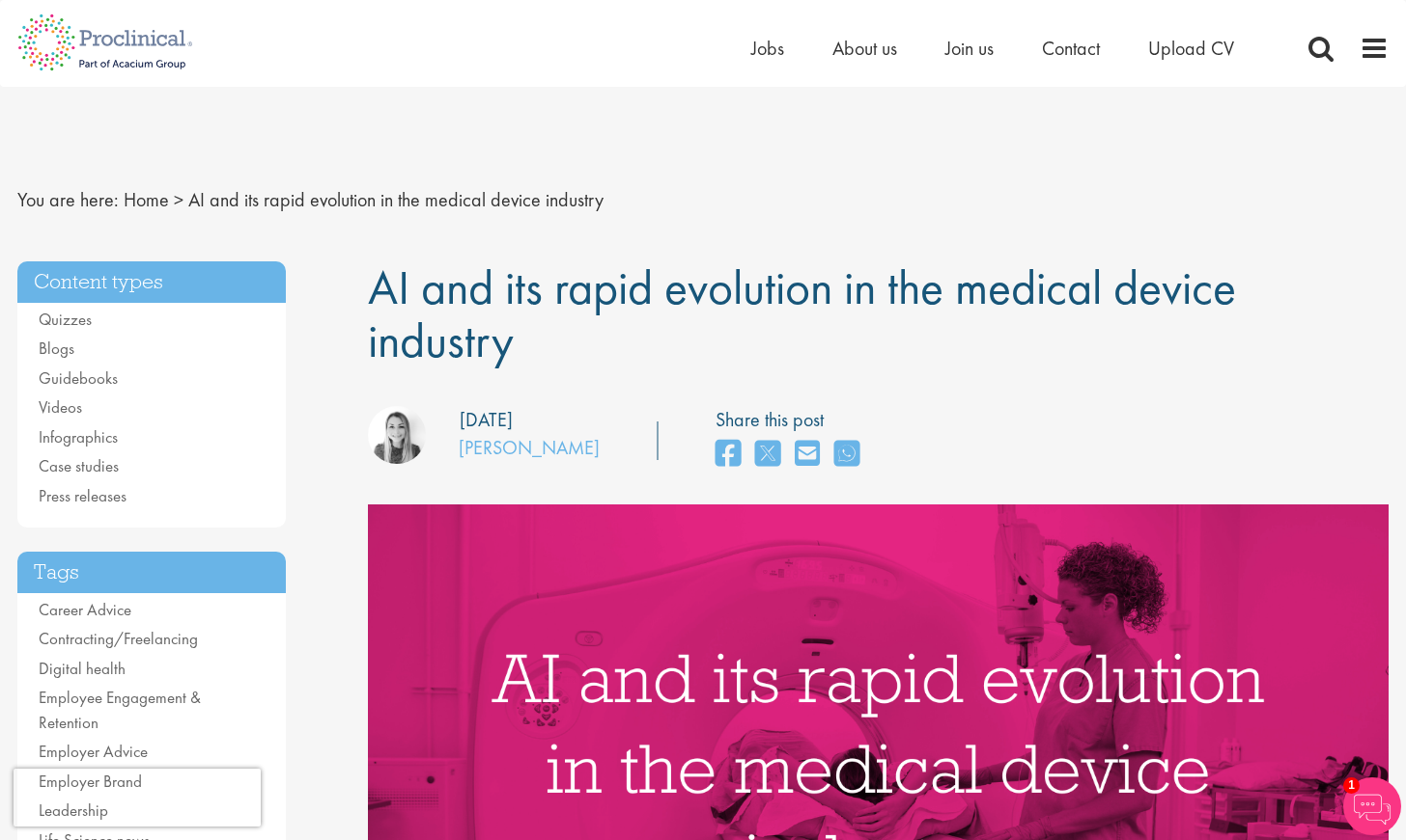
scroll to position [0, 0]
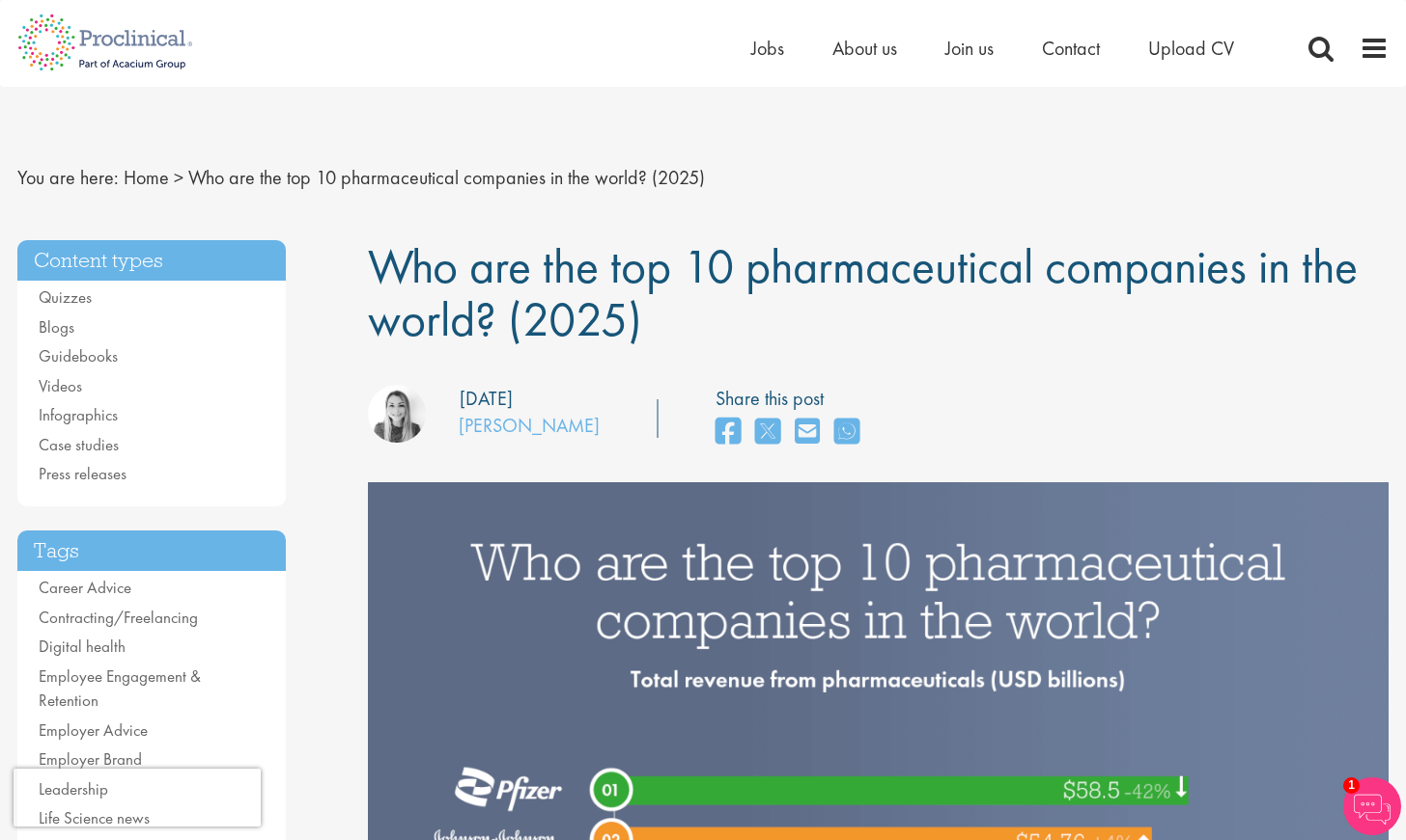
click at [62, 38] on img at bounding box center [105, 42] width 205 height 84
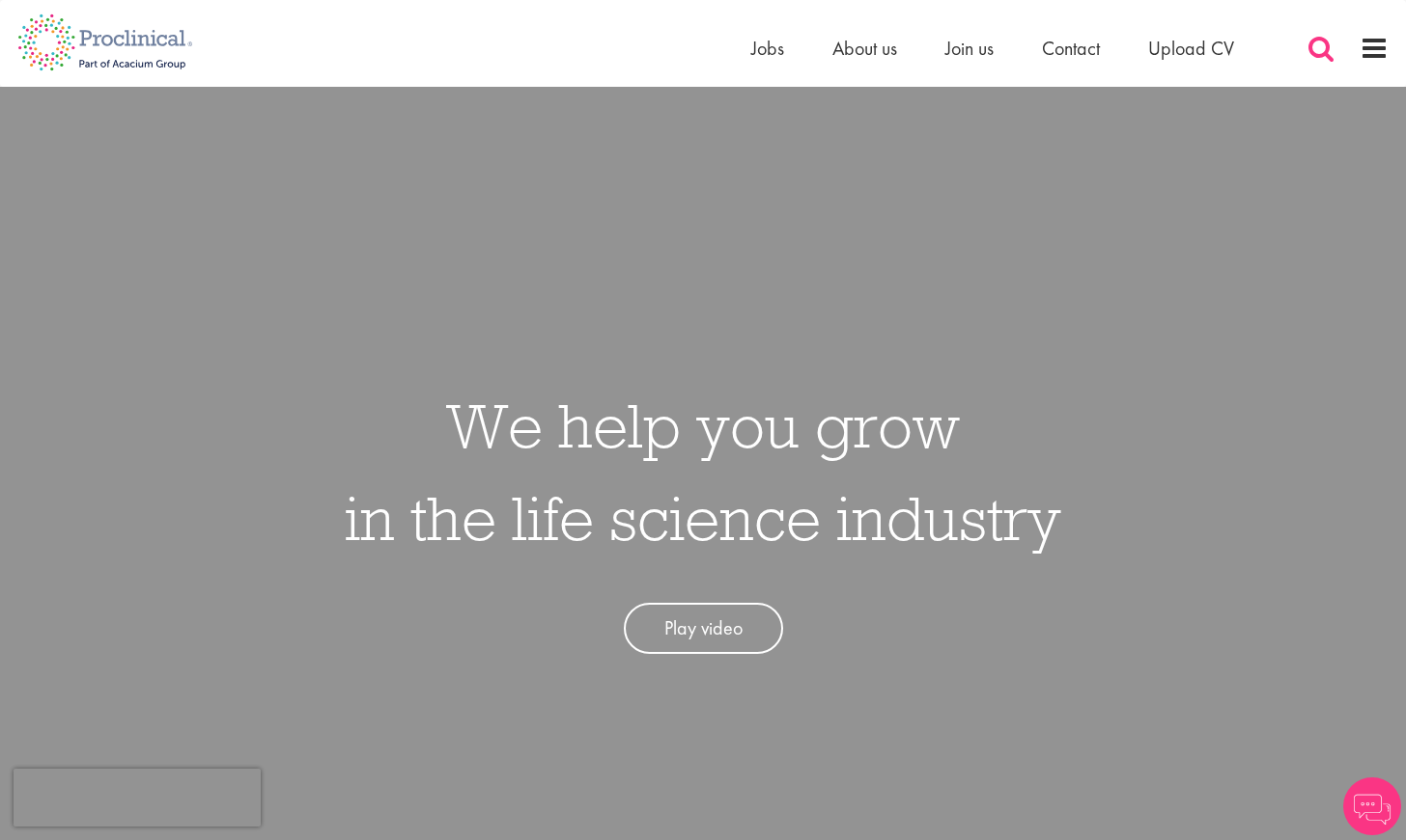
click at [1319, 55] on span at bounding box center [1320, 49] width 29 height 29
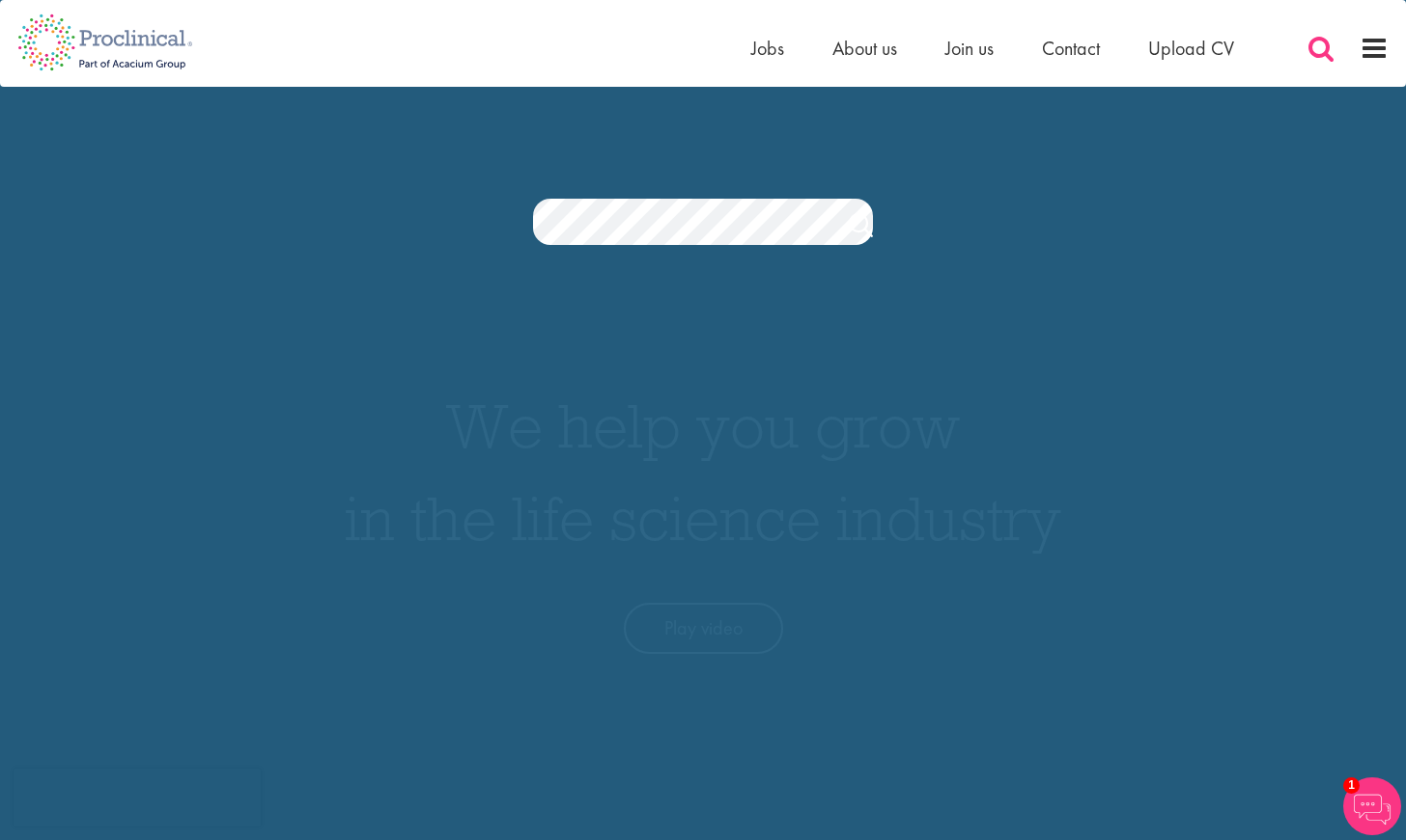
click at [1317, 54] on span at bounding box center [1320, 49] width 29 height 29
